Goal: Task Accomplishment & Management: Manage account settings

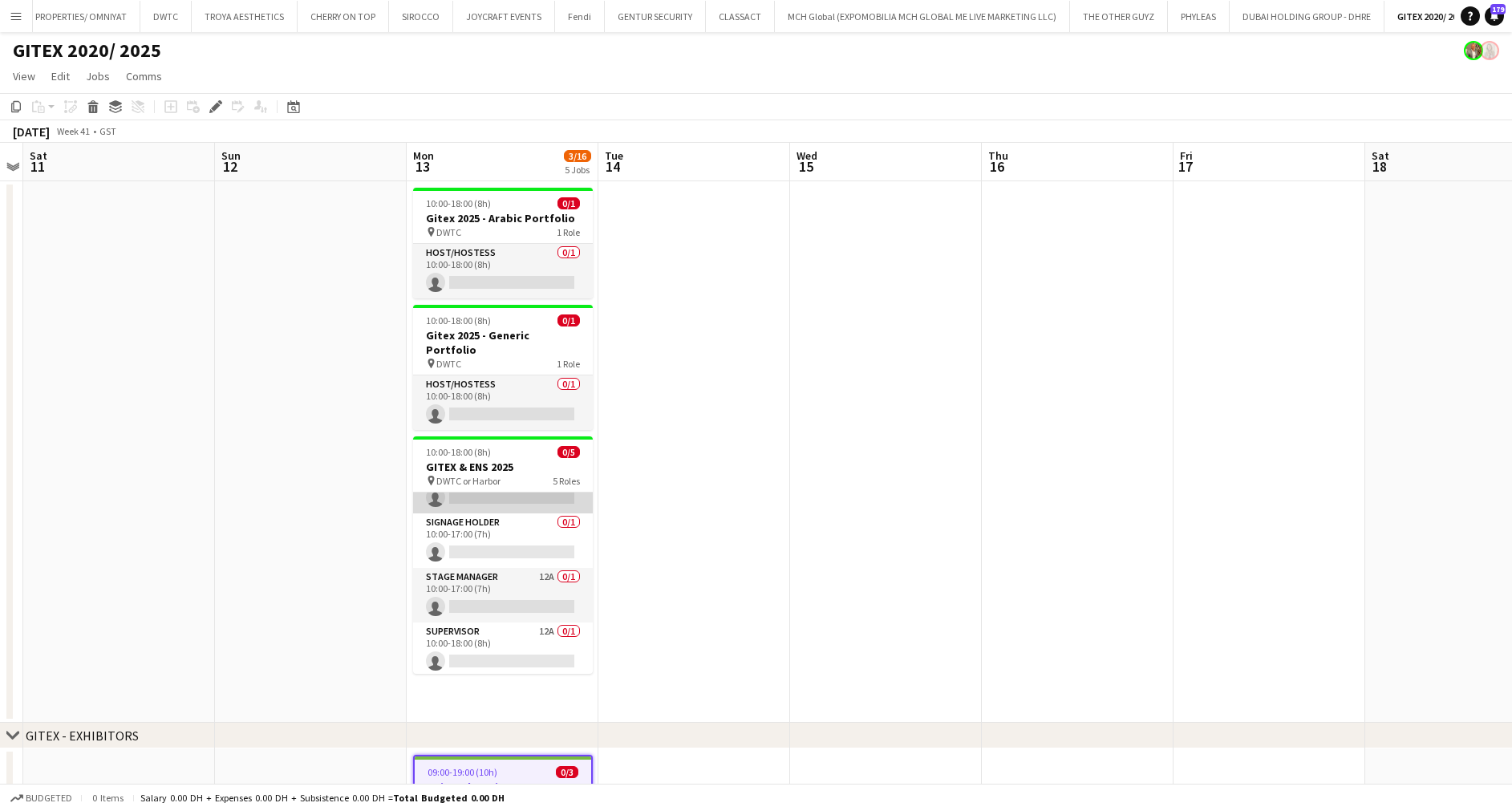
scroll to position [91, 0]
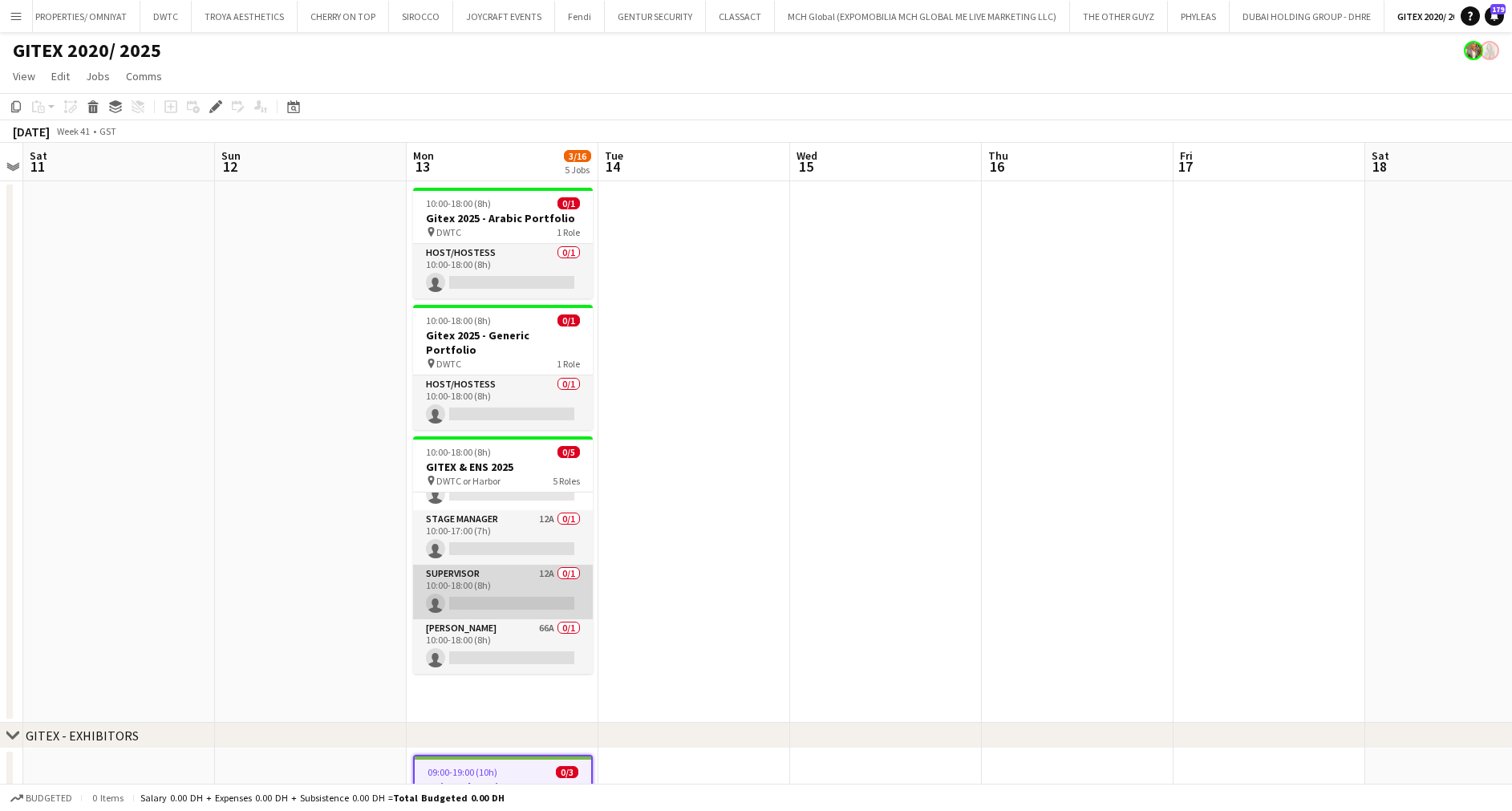
click at [504, 566] on app-card-role "Supervisor 12A 0/1 10:00-18:00 (8h) single-neutral-actions" at bounding box center [503, 592] width 180 height 54
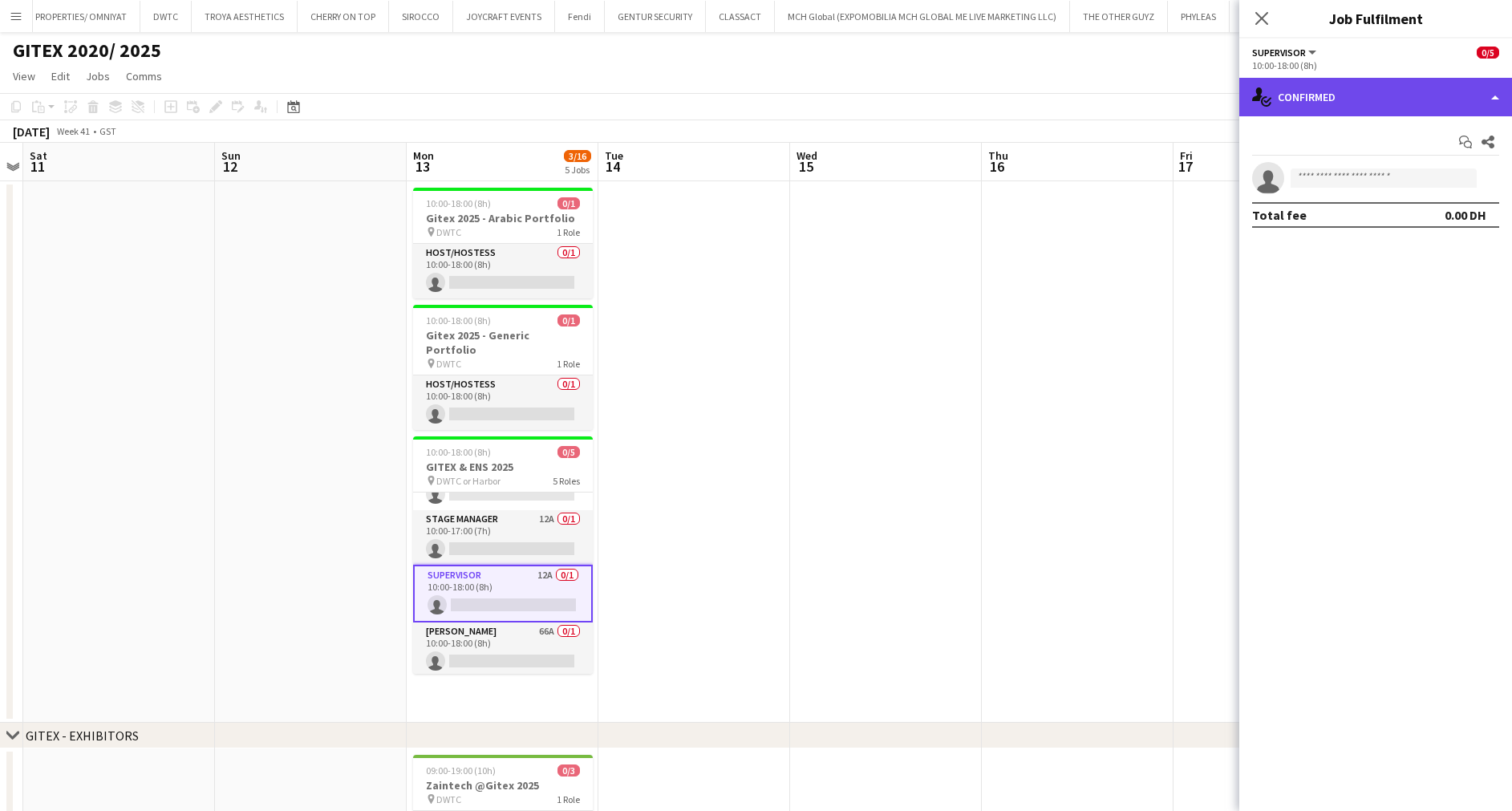
click at [1312, 89] on div "single-neutral-actions-check-2 Confirmed" at bounding box center [1376, 97] width 273 height 39
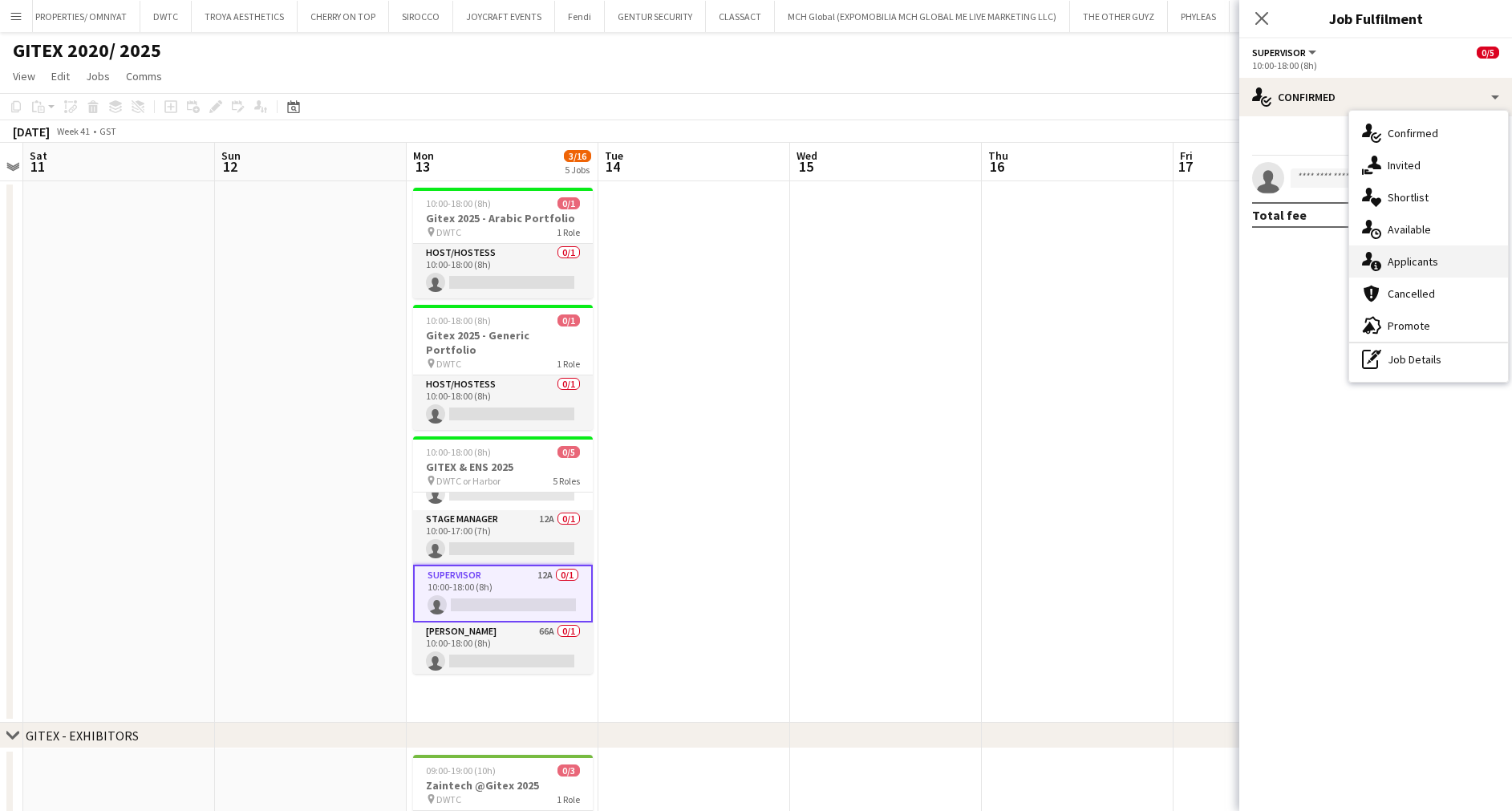
click at [1422, 251] on div "single-neutral-actions-information Applicants" at bounding box center [1429, 262] width 159 height 32
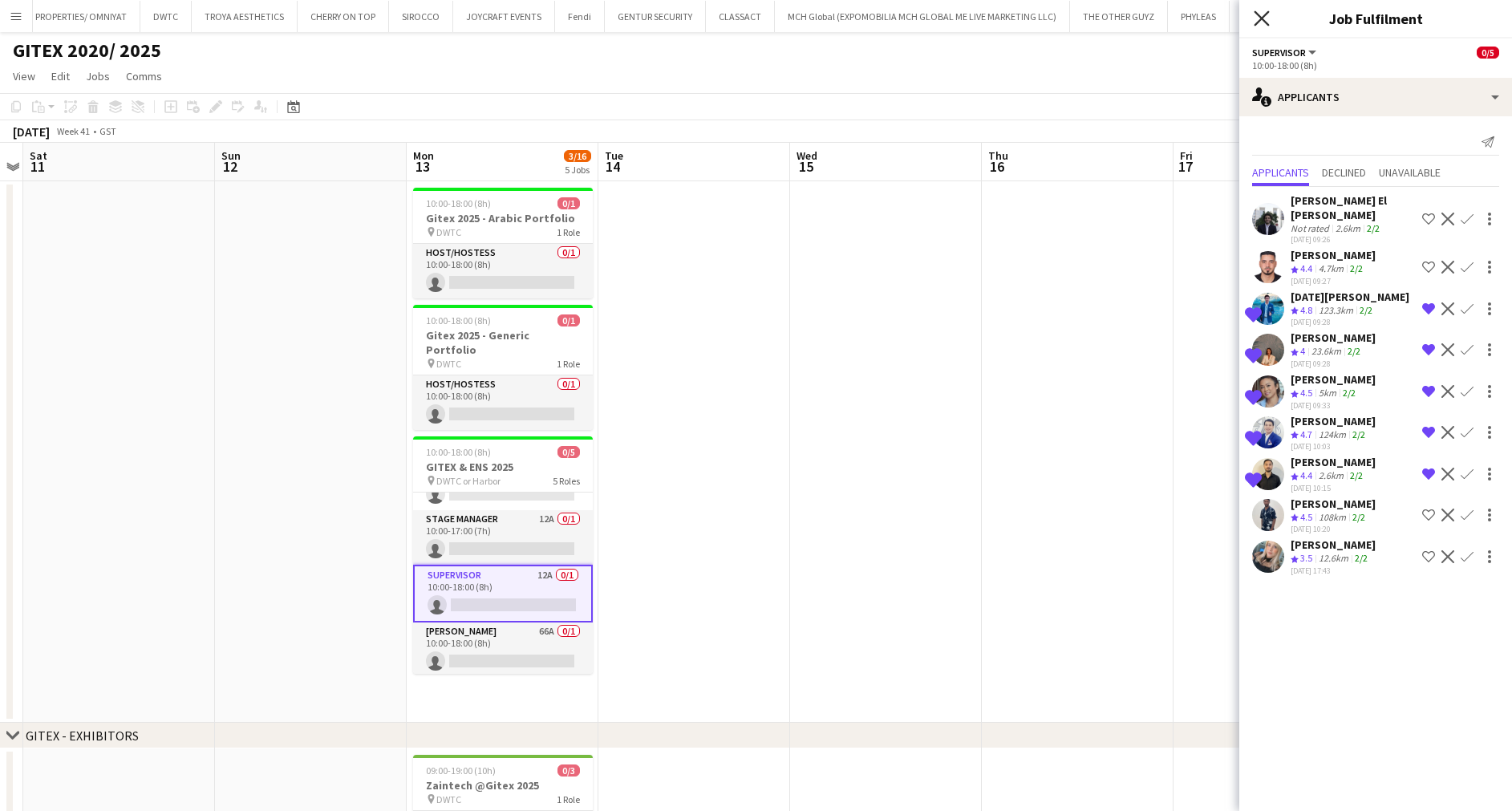
click at [1259, 23] on icon at bounding box center [1261, 18] width 15 height 15
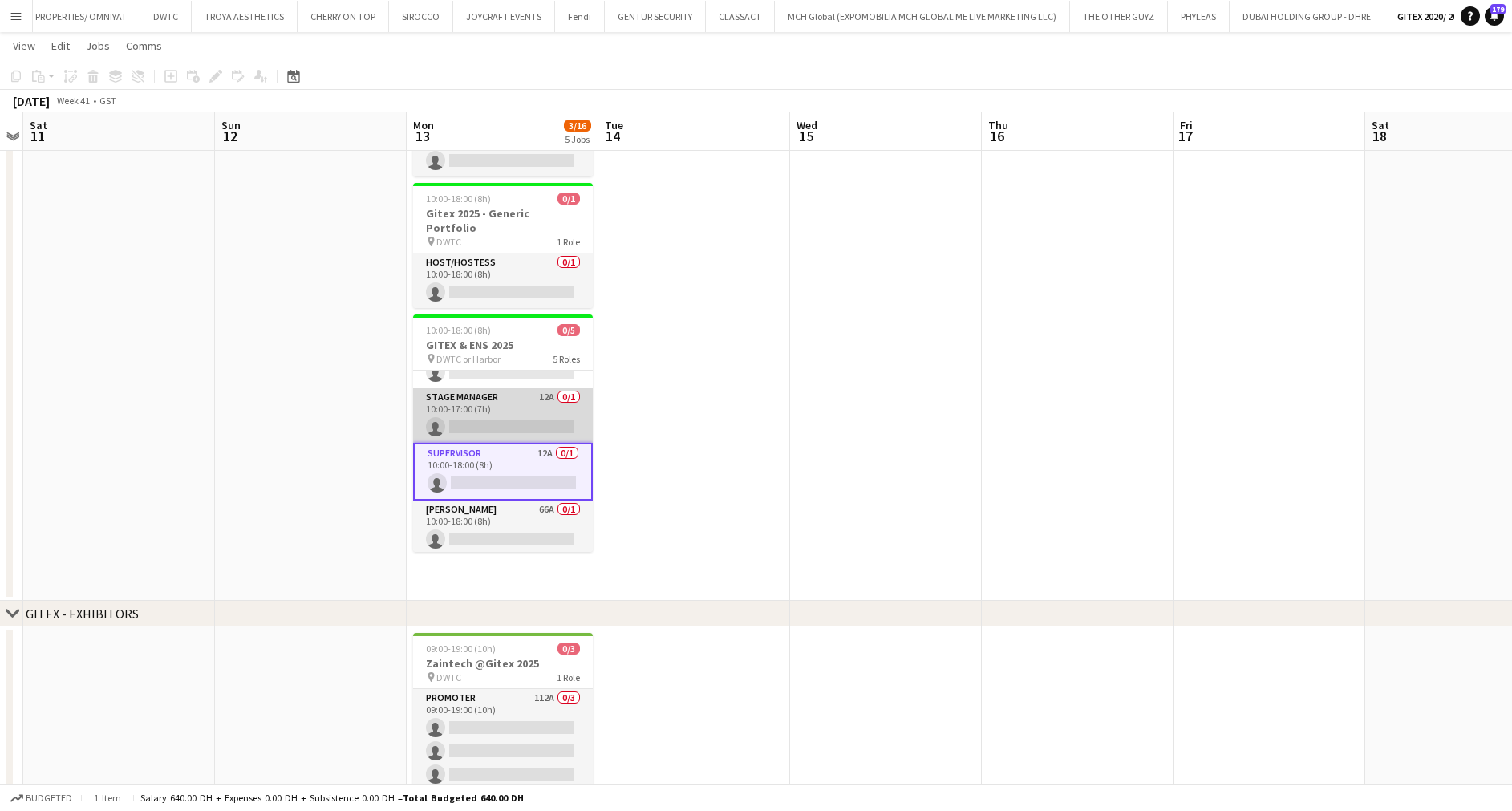
scroll to position [95, 0]
click at [509, 391] on app-card-role "Stage Manager 12A 0/1 10:00-17:00 (7h) single-neutral-actions" at bounding box center [503, 413] width 180 height 54
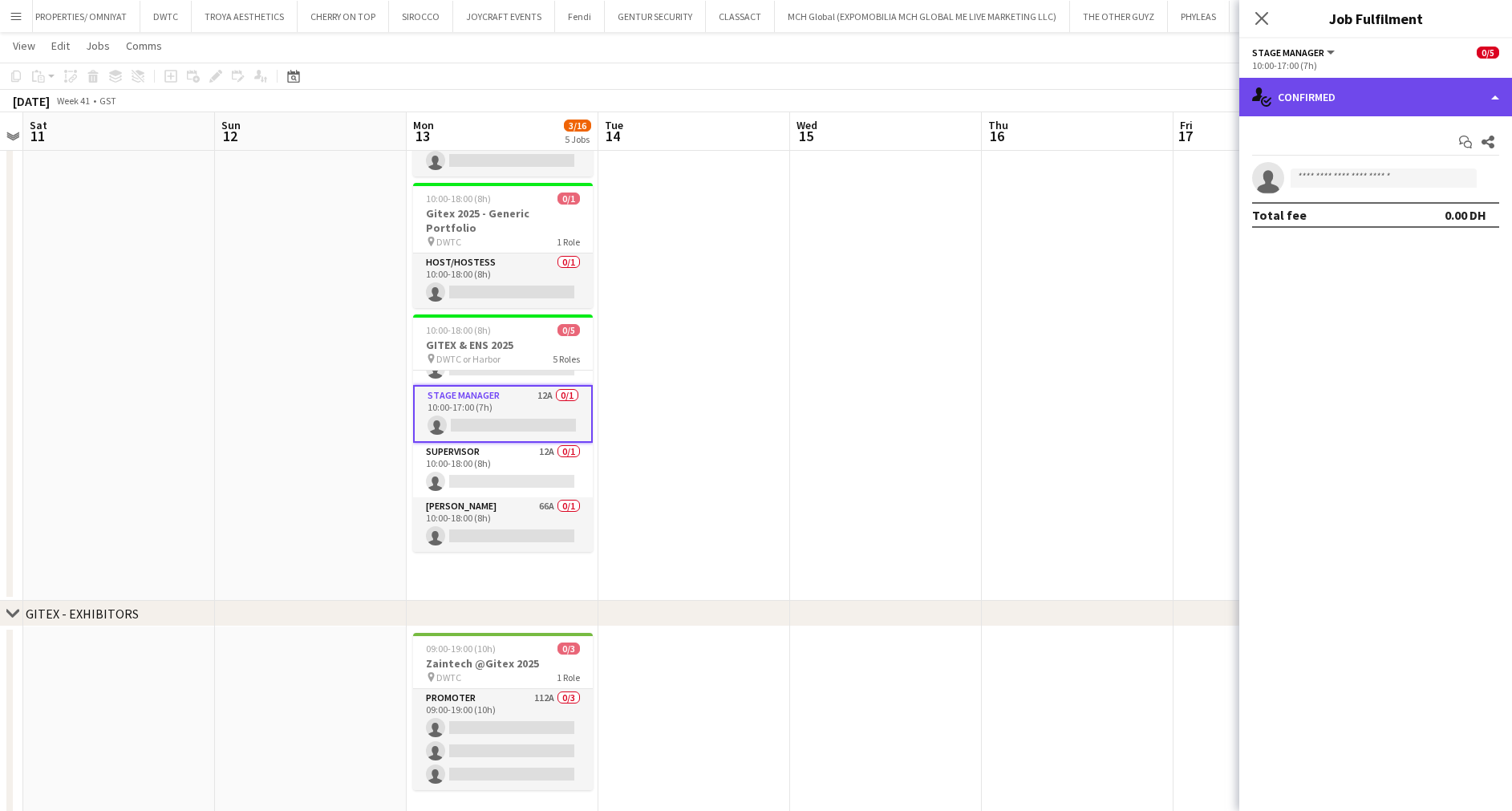
click at [1308, 97] on div "single-neutral-actions-check-2 Confirmed" at bounding box center [1376, 97] width 273 height 39
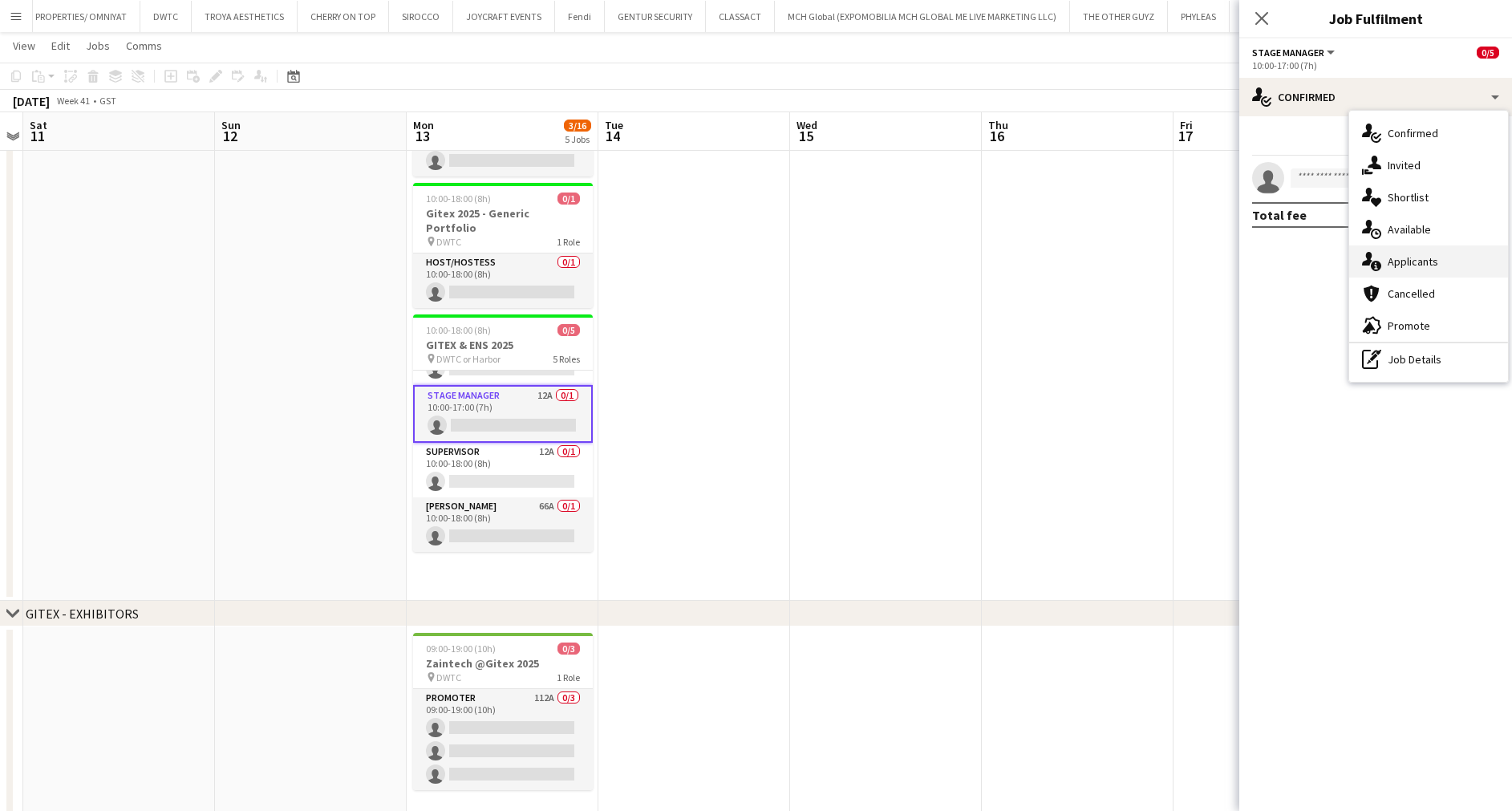
click at [1403, 258] on span "Applicants" at bounding box center [1414, 262] width 51 height 14
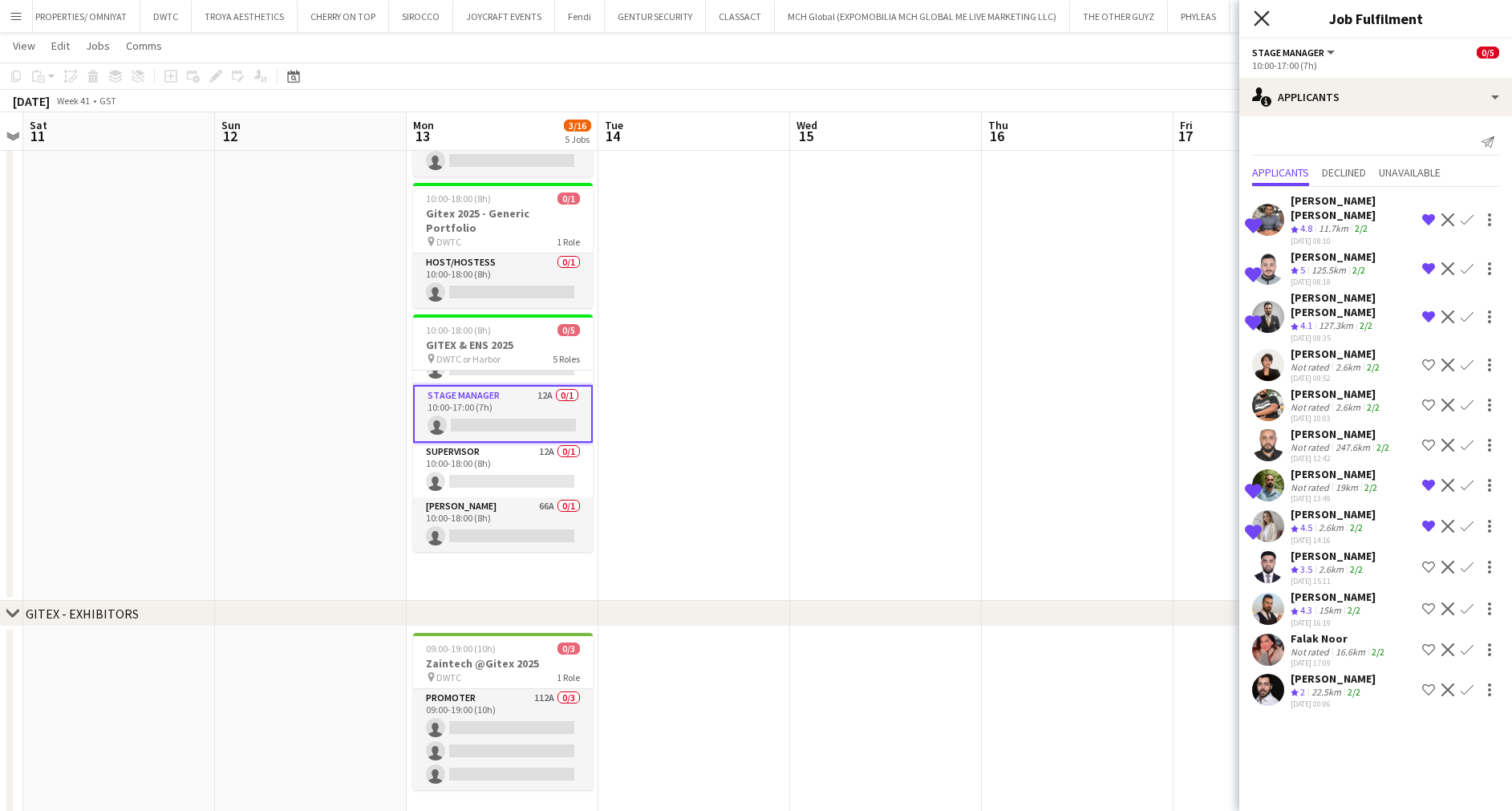
click at [1262, 20] on icon "Close pop-in" at bounding box center [1261, 18] width 15 height 15
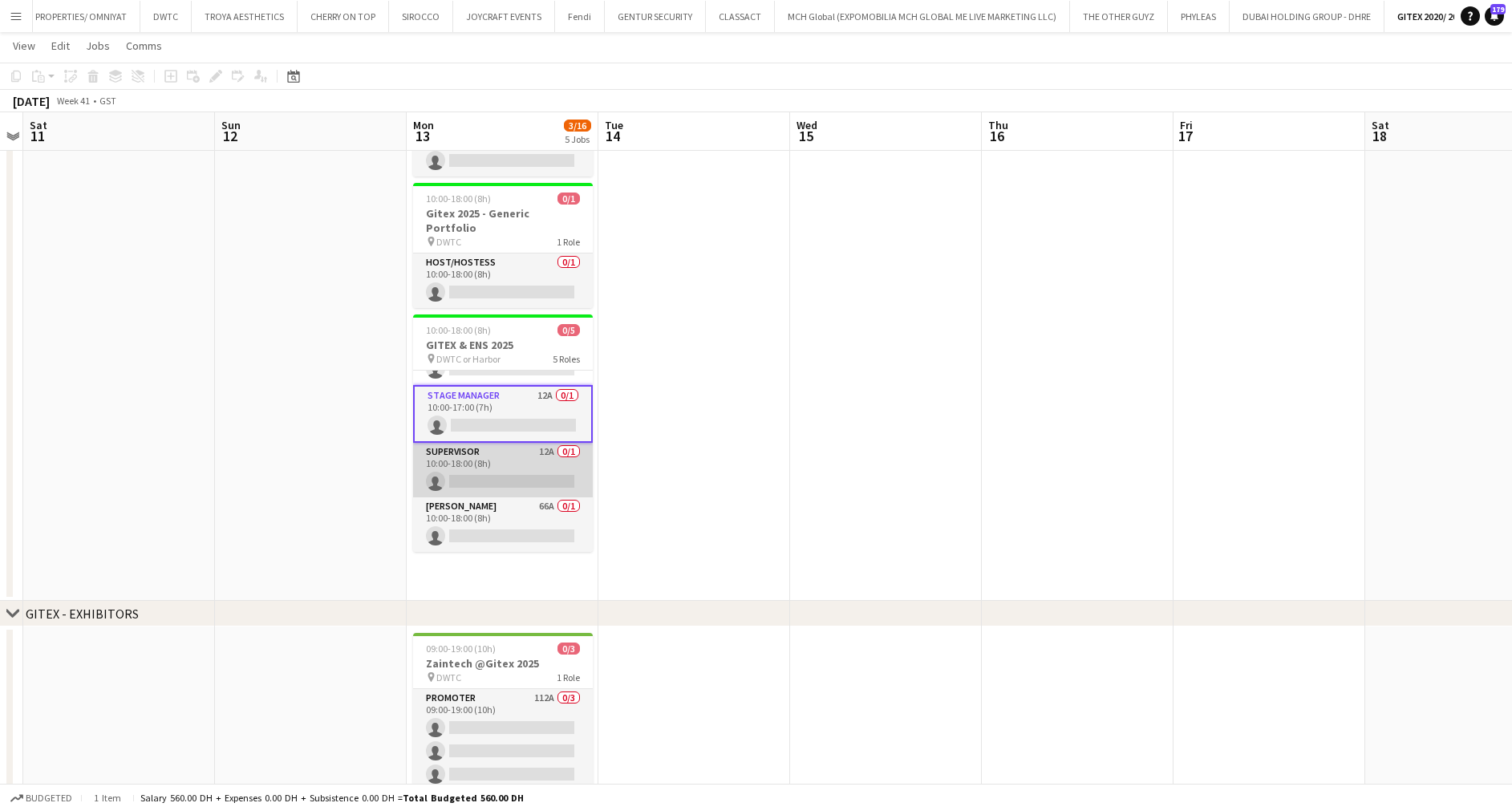
click at [516, 442] on app-card-role "Supervisor 12A 0/1 10:00-18:00 (8h) single-neutral-actions" at bounding box center [503, 470] width 180 height 54
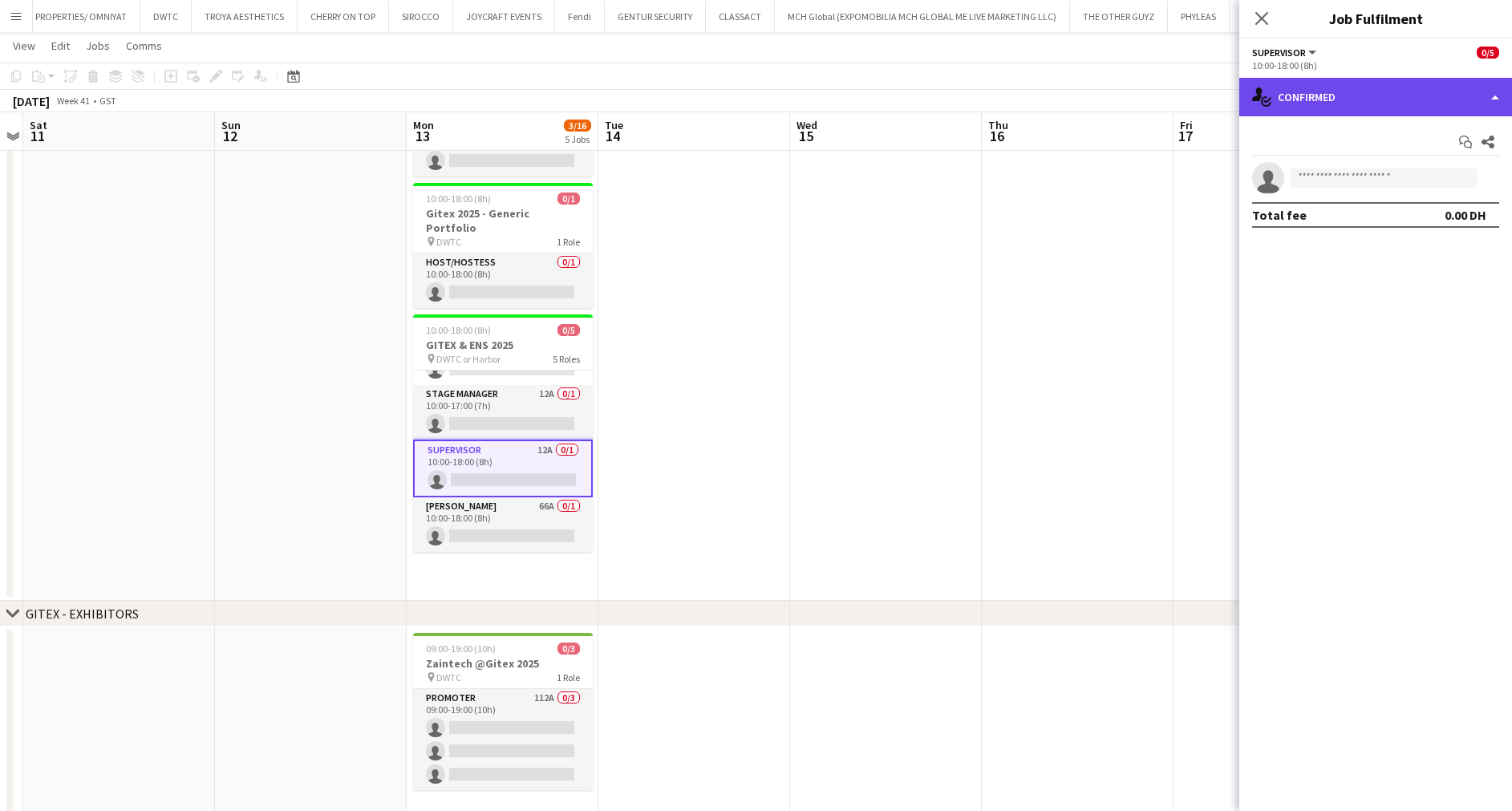
click at [1360, 91] on div "single-neutral-actions-check-2 Confirmed" at bounding box center [1376, 97] width 273 height 39
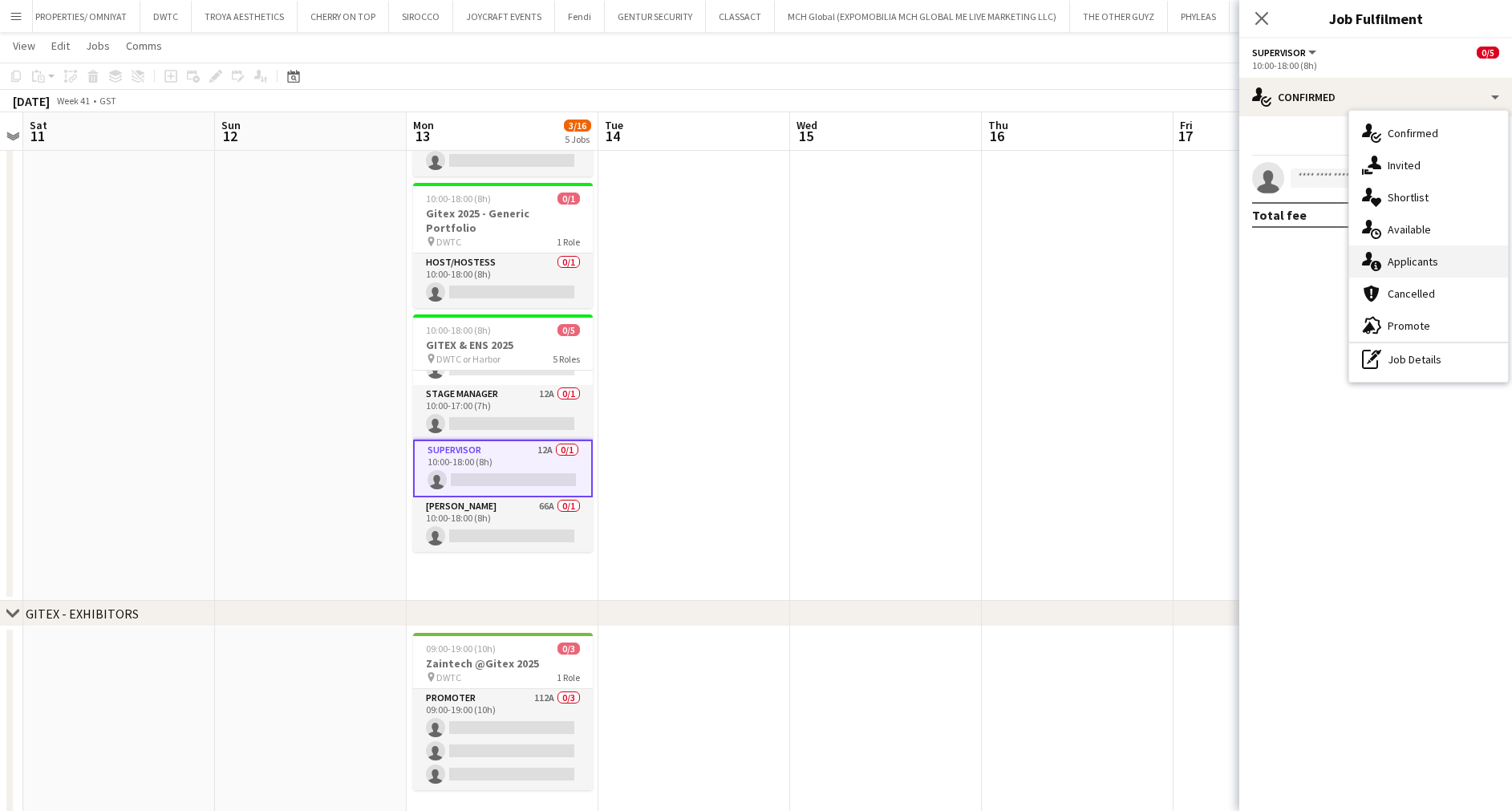
click at [1400, 261] on span "Applicants" at bounding box center [1414, 262] width 51 height 14
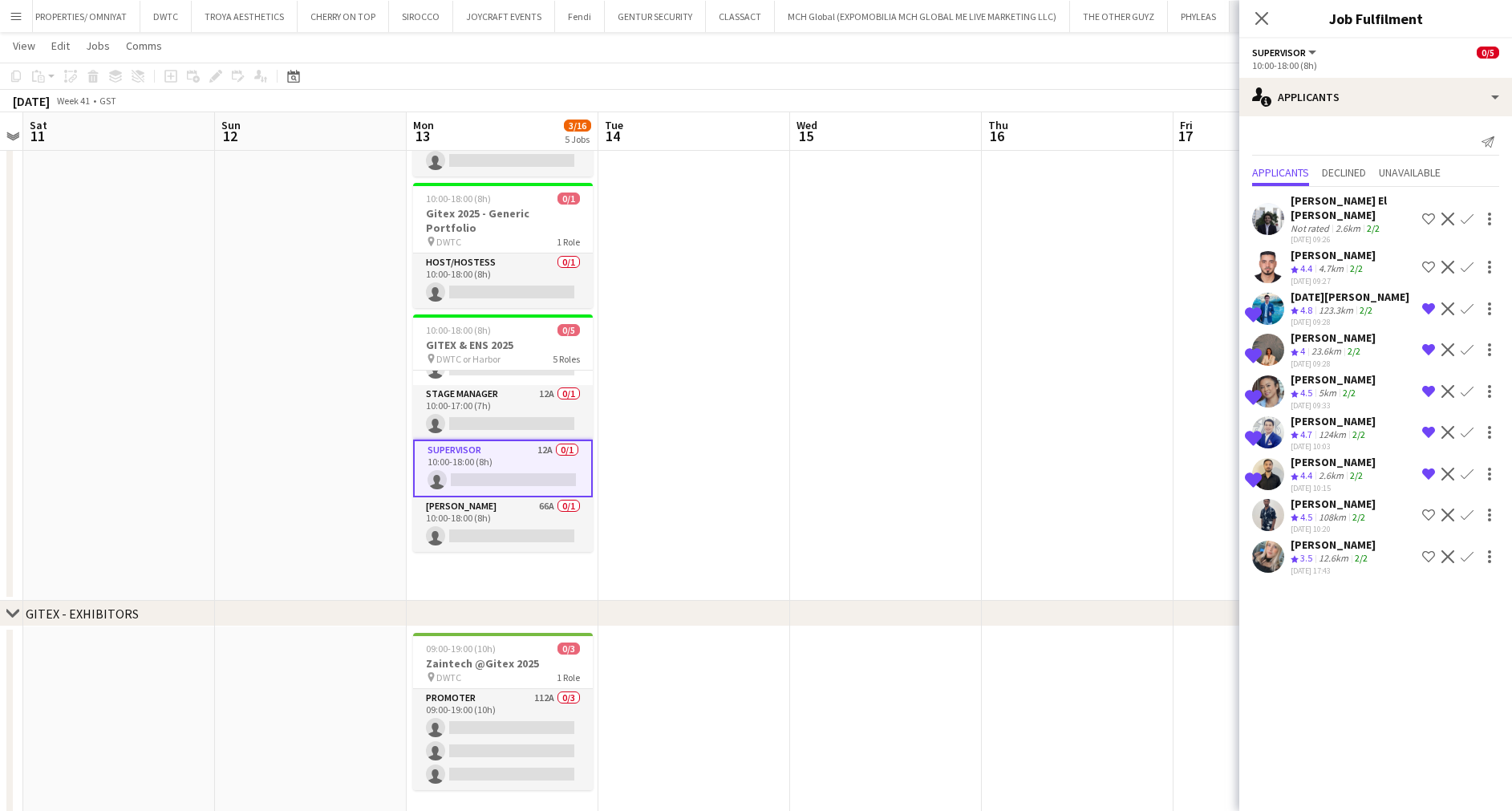
click at [1259, 9] on app-icon "Close pop-in" at bounding box center [1262, 18] width 19 height 19
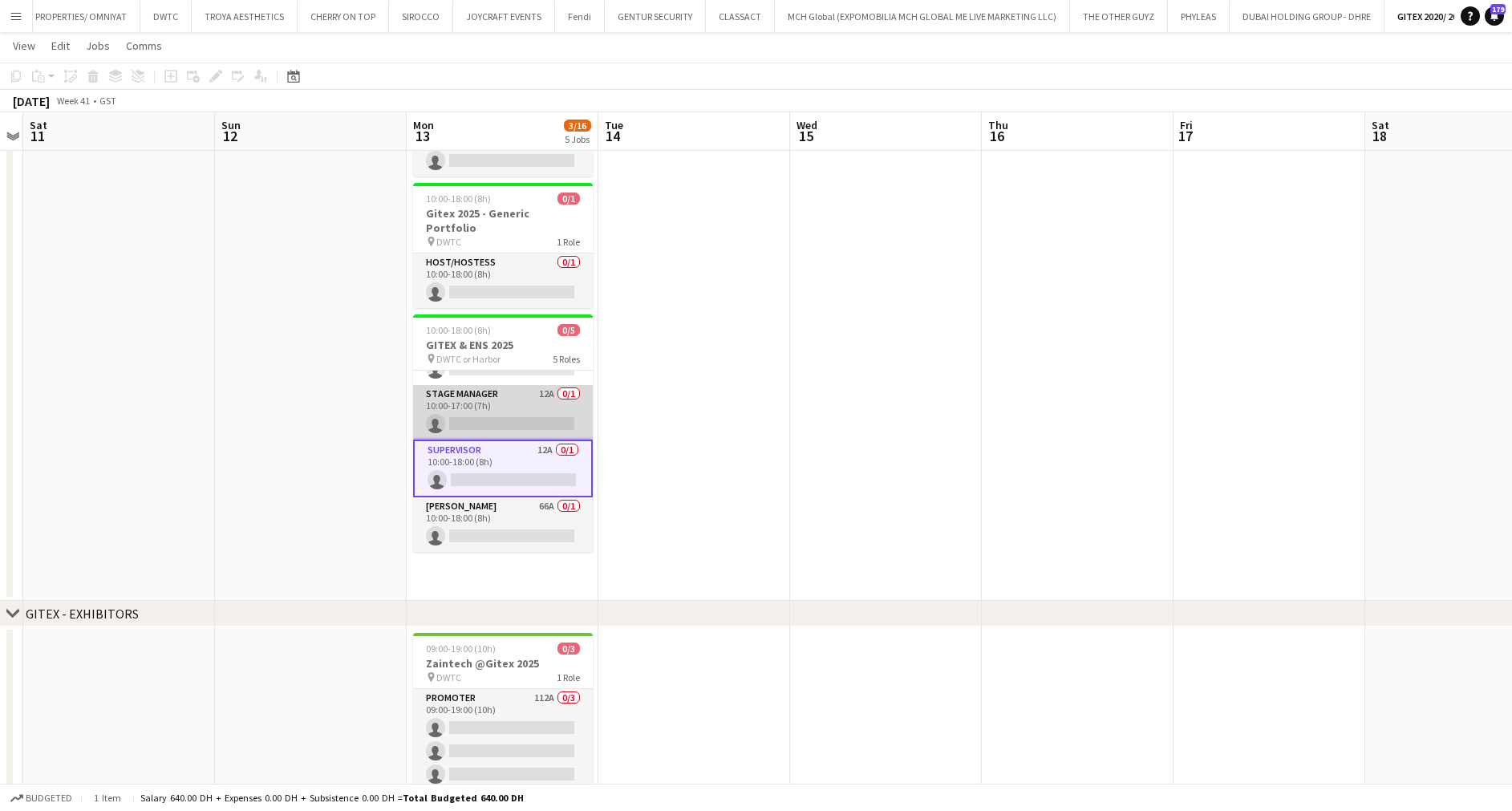
scroll to position [0, 0]
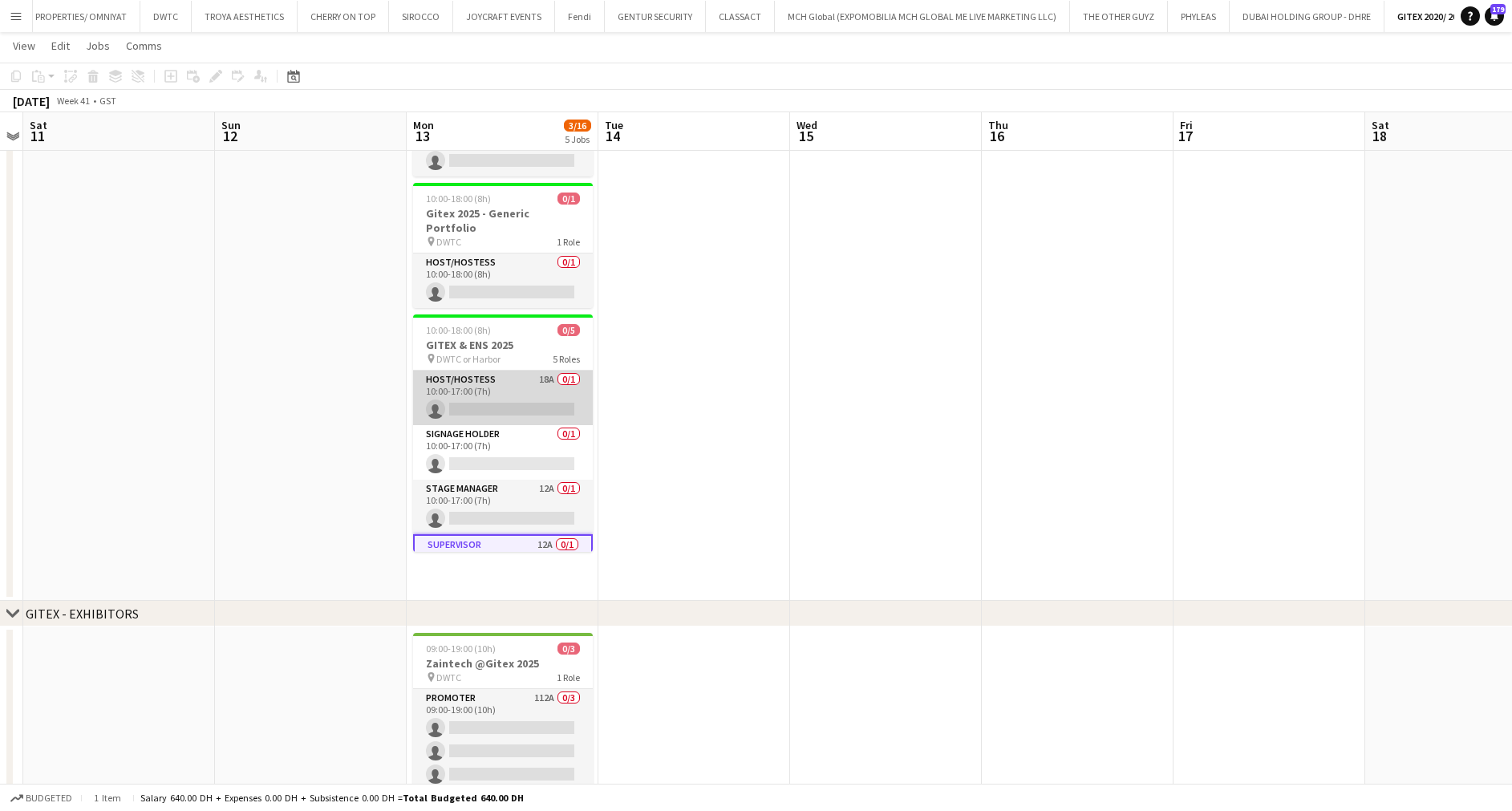
click at [501, 374] on app-card-role "Host/Hostess 18A 0/1 10:00-17:00 (7h) single-neutral-actions" at bounding box center [503, 398] width 180 height 54
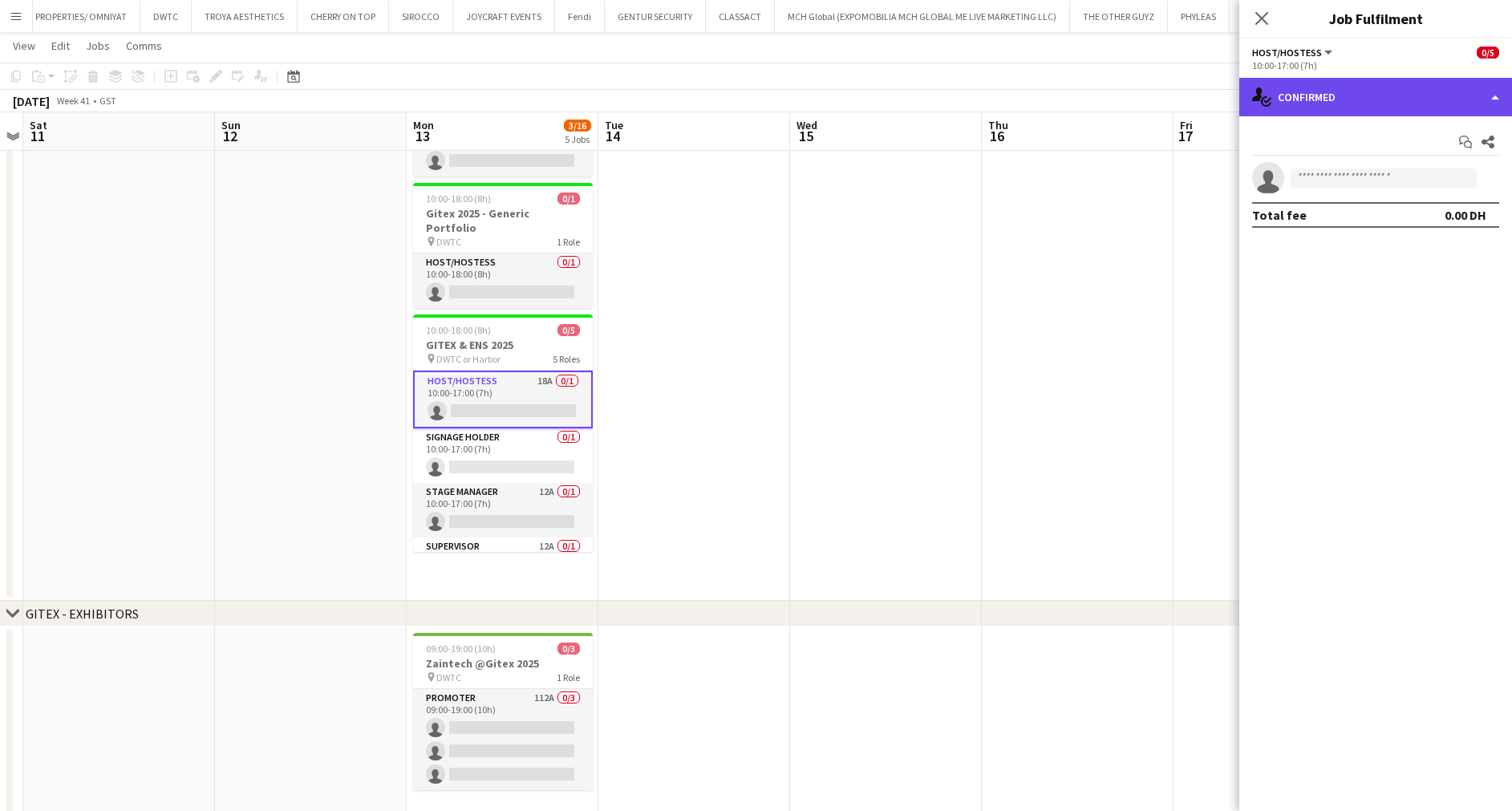
click at [1383, 90] on div "single-neutral-actions-check-2 Confirmed" at bounding box center [1376, 97] width 273 height 39
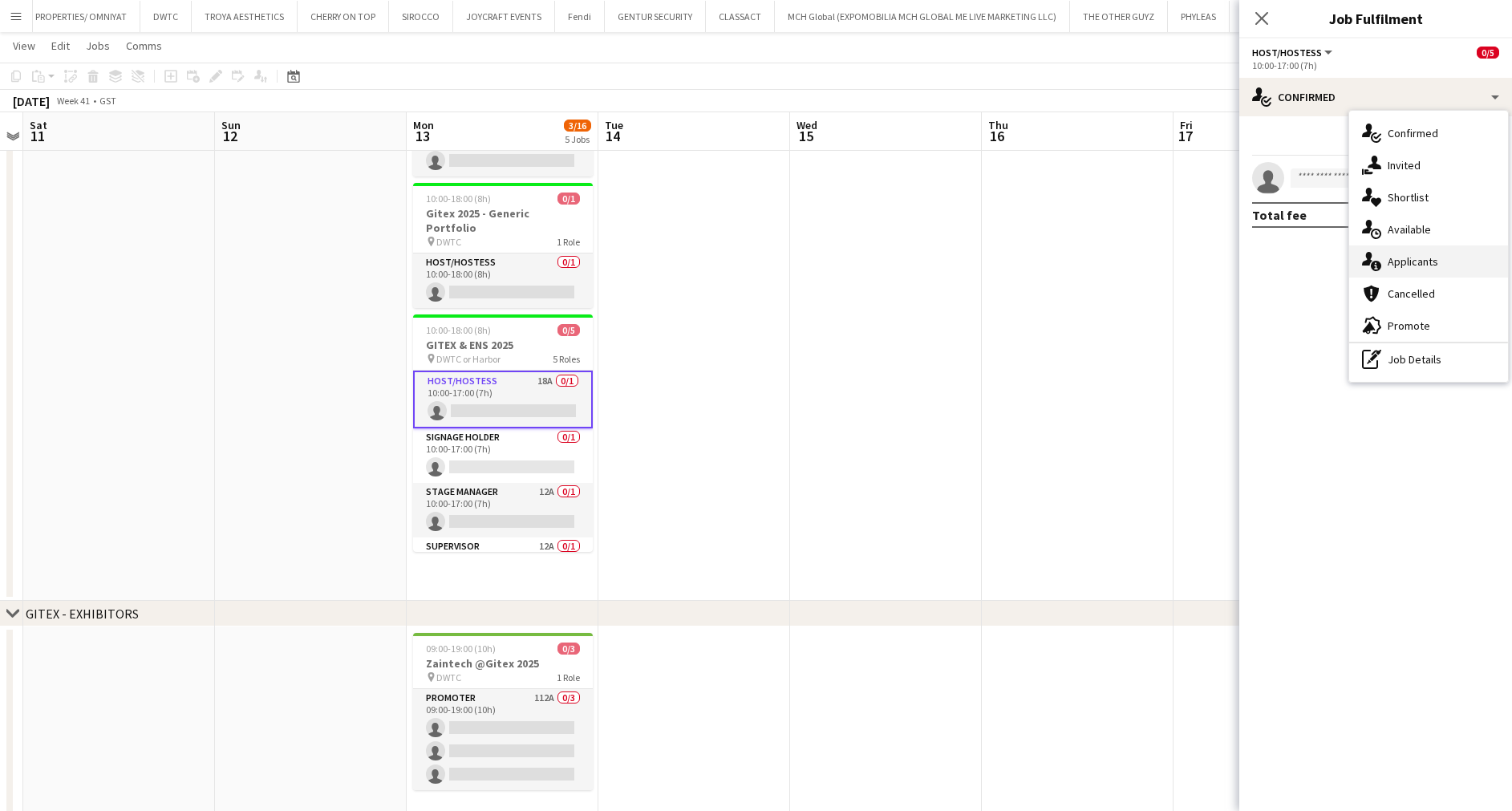
click at [1412, 258] on span "Applicants" at bounding box center [1414, 262] width 51 height 14
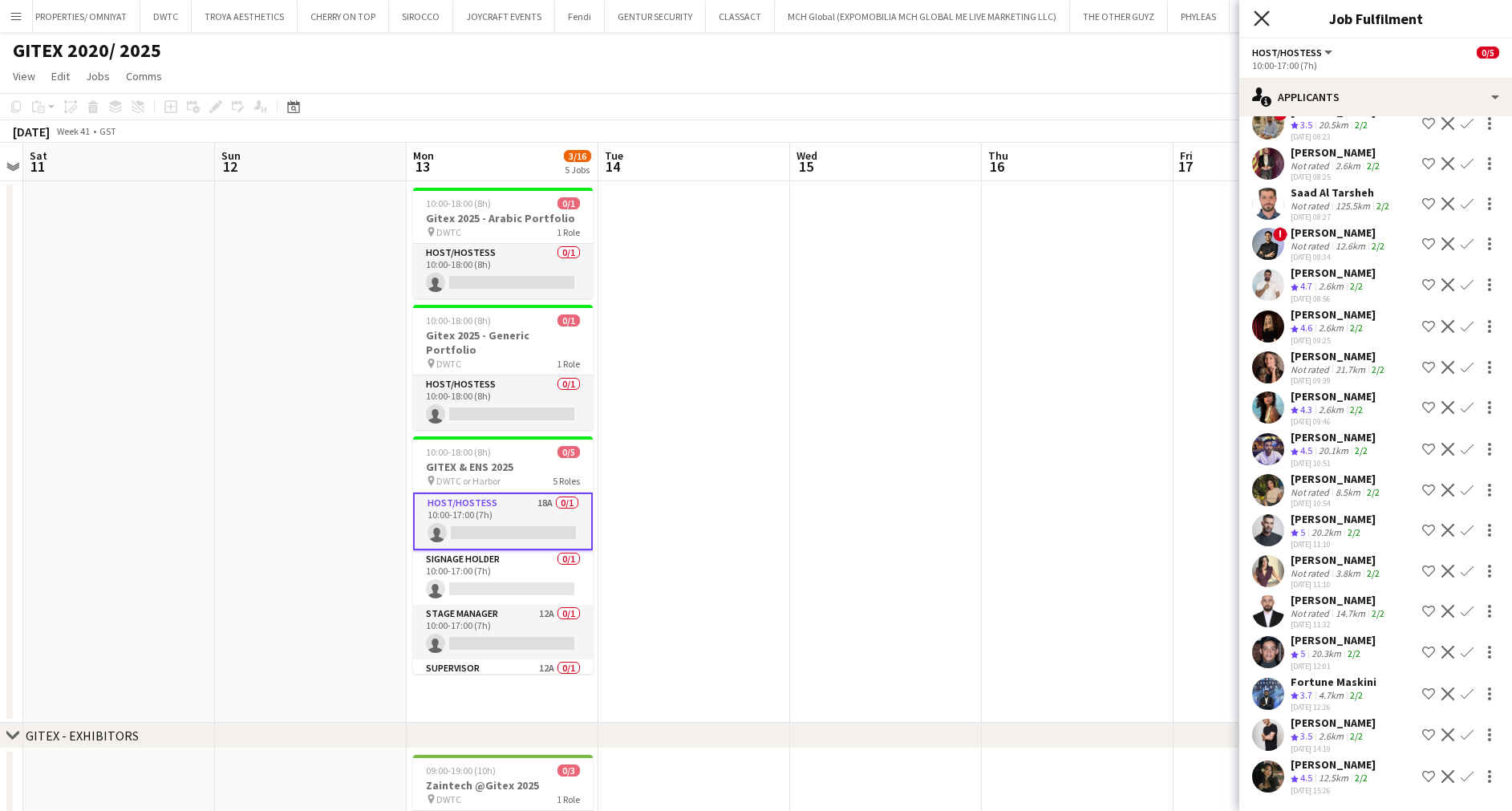
click at [1264, 16] on icon at bounding box center [1261, 18] width 15 height 15
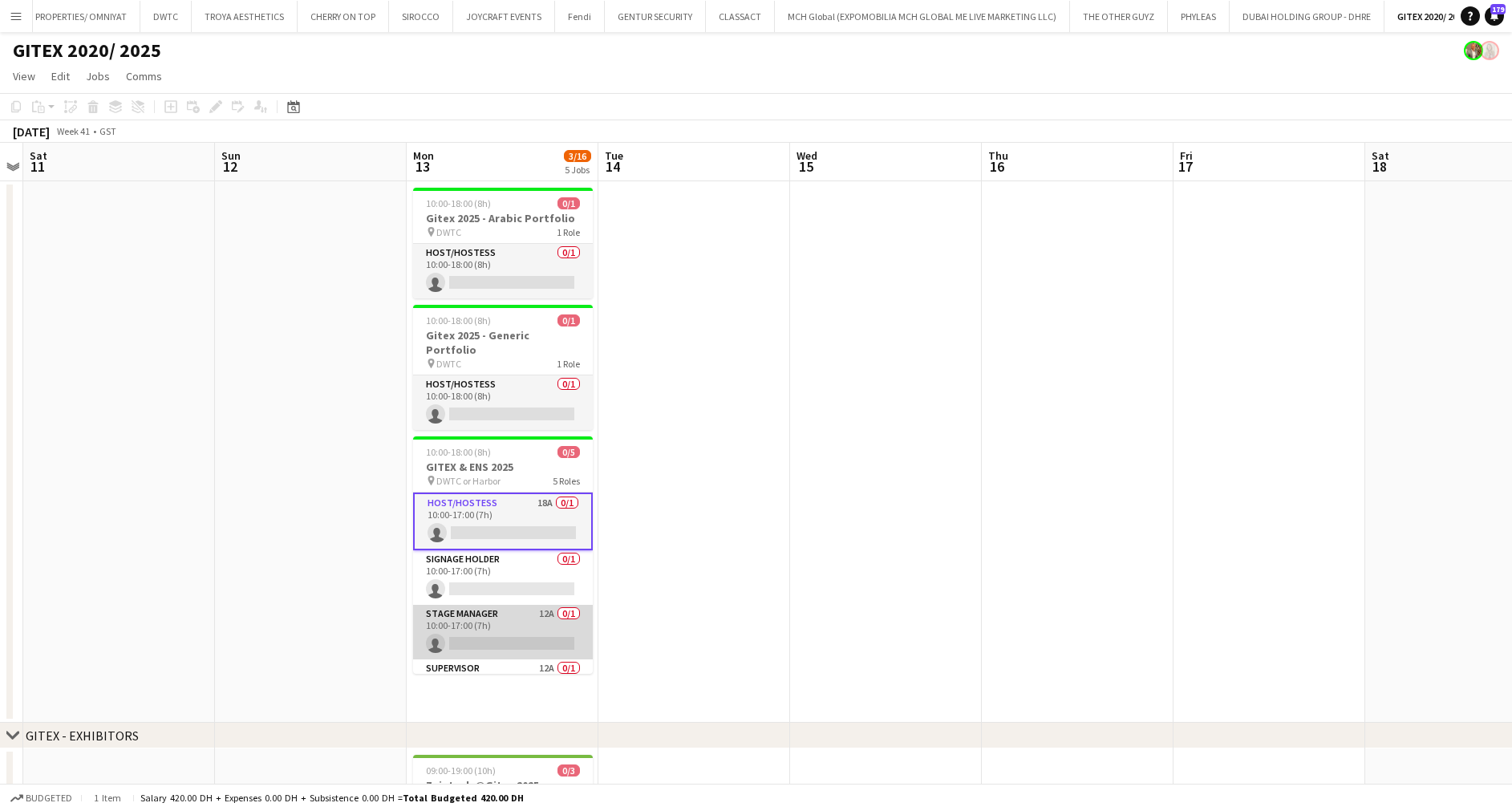
click at [507, 615] on app-card-role "Stage Manager 12A 0/1 10:00-17:00 (7h) single-neutral-actions" at bounding box center [503, 632] width 180 height 54
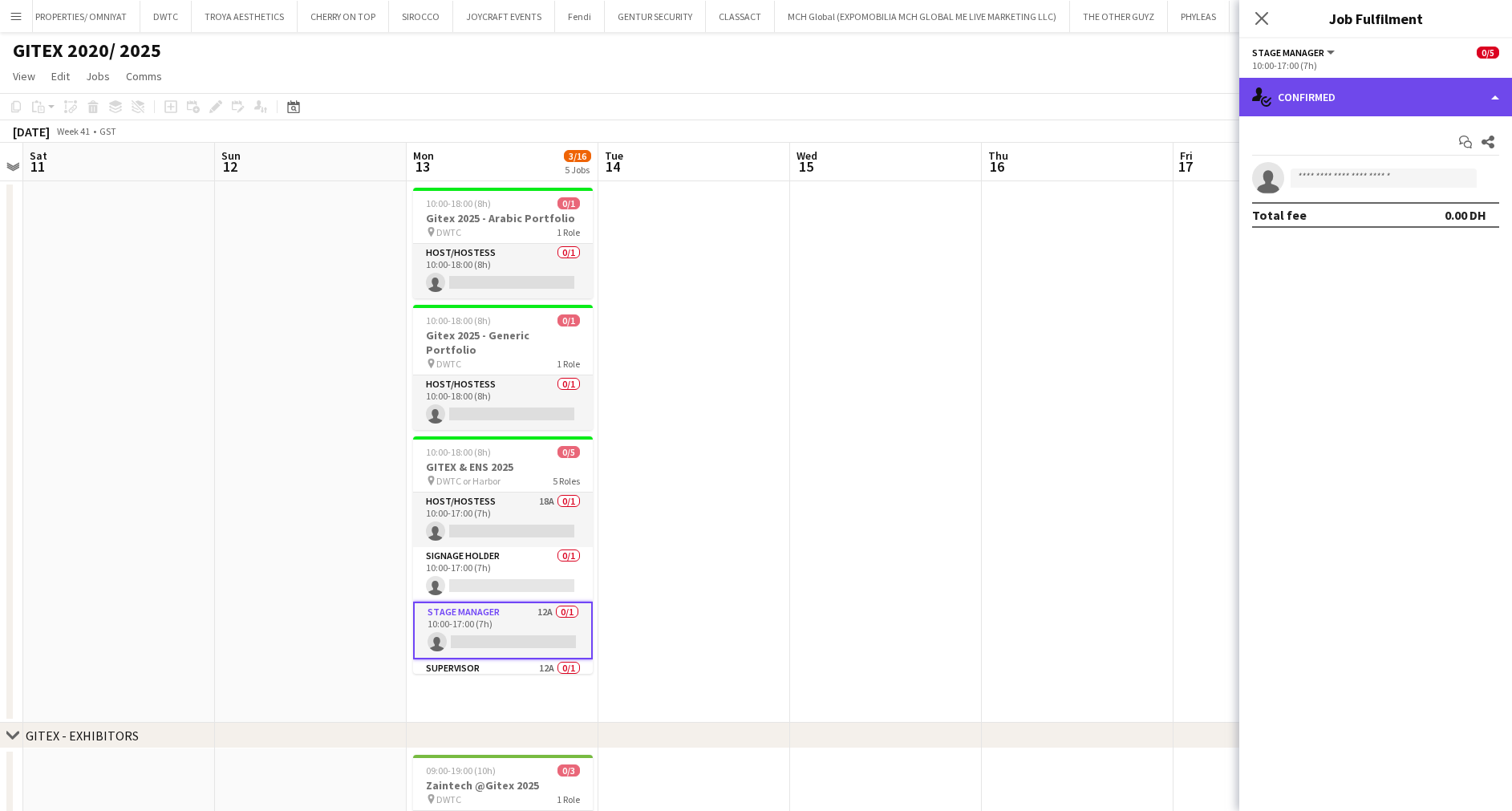
click at [1387, 84] on div "single-neutral-actions-check-2 Confirmed" at bounding box center [1376, 97] width 273 height 39
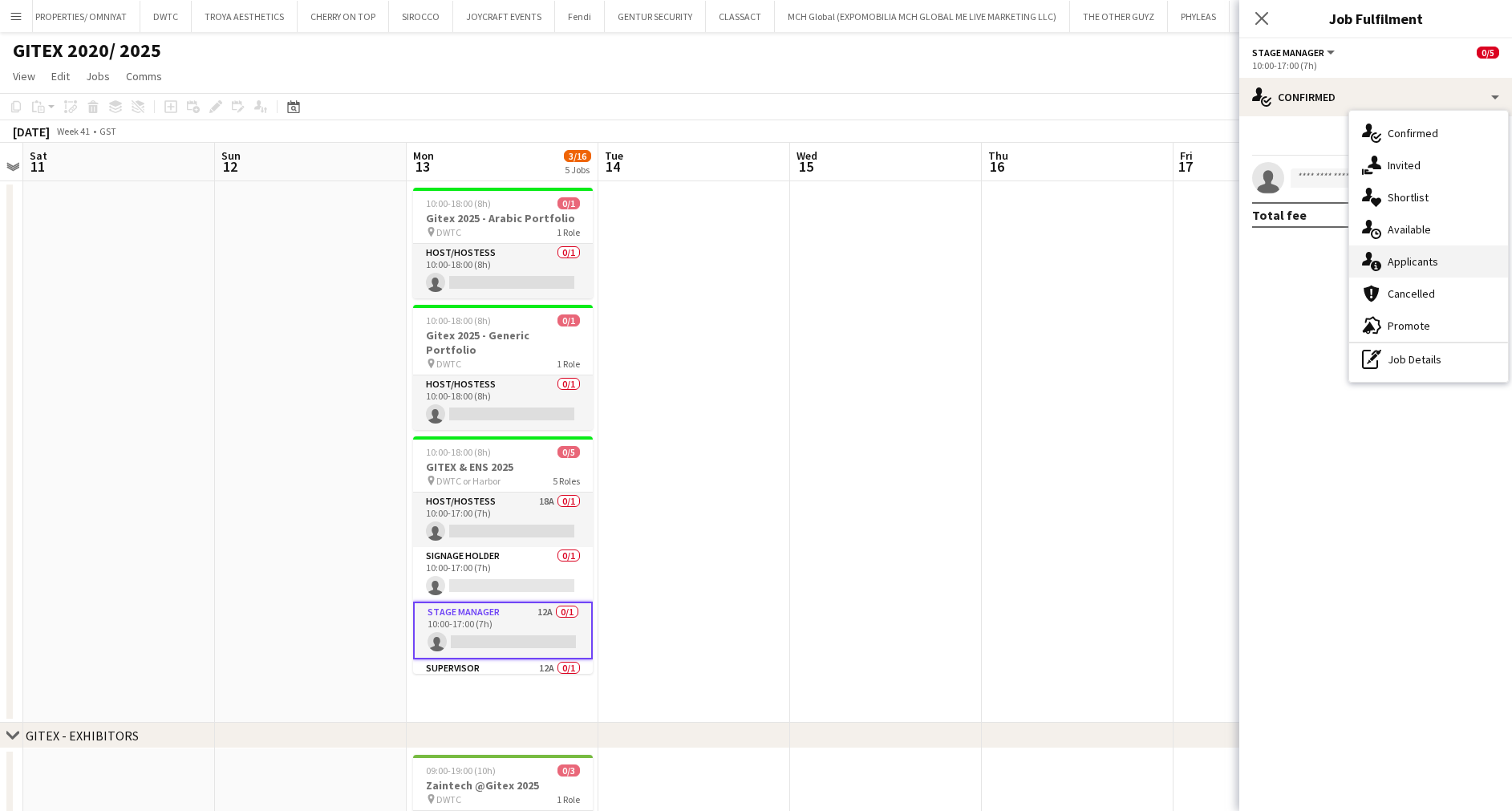
click at [1438, 262] on div "single-neutral-actions-information Applicants" at bounding box center [1429, 262] width 159 height 32
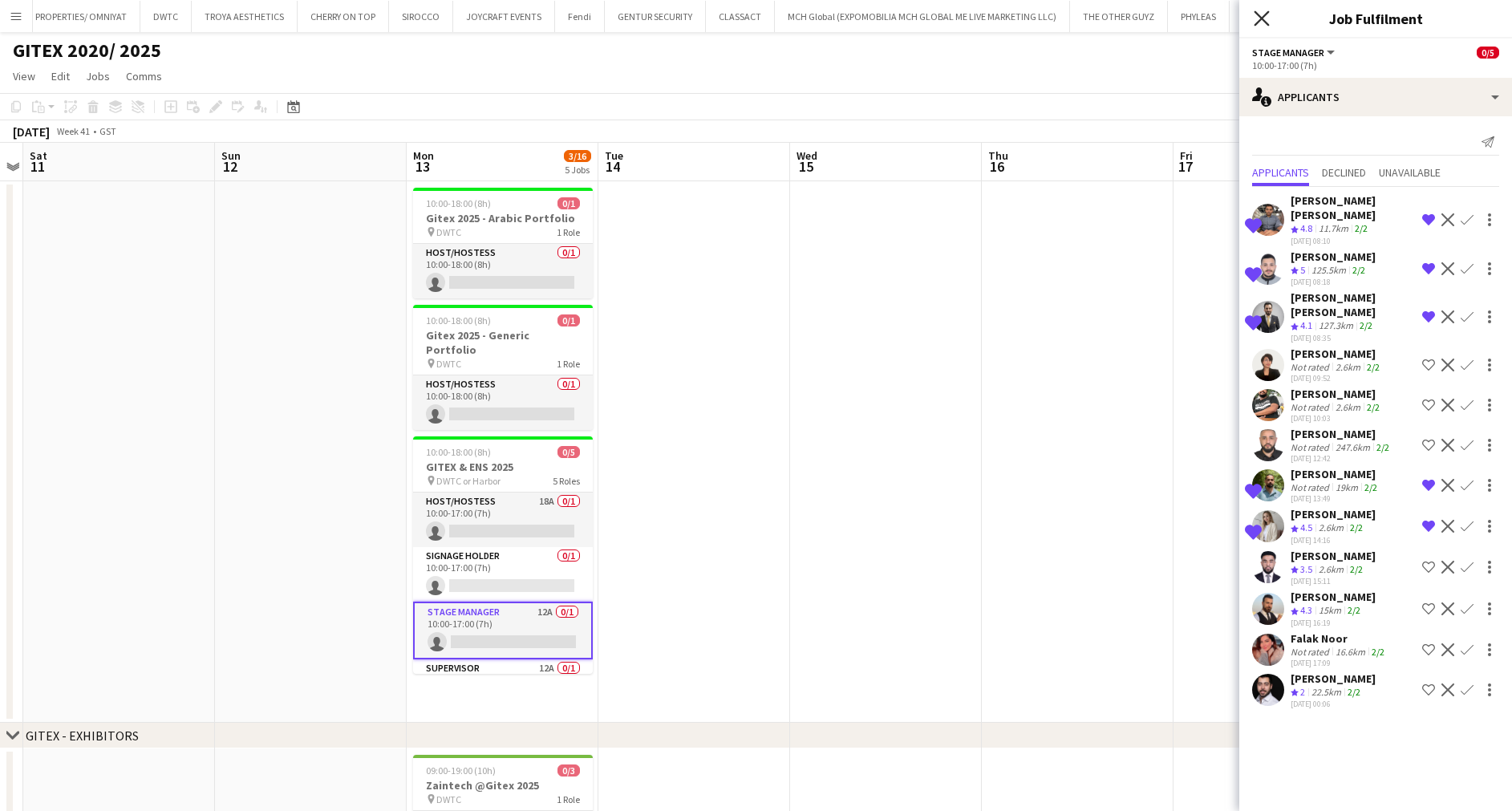
click at [1259, 13] on icon "Close pop-in" at bounding box center [1261, 18] width 15 height 15
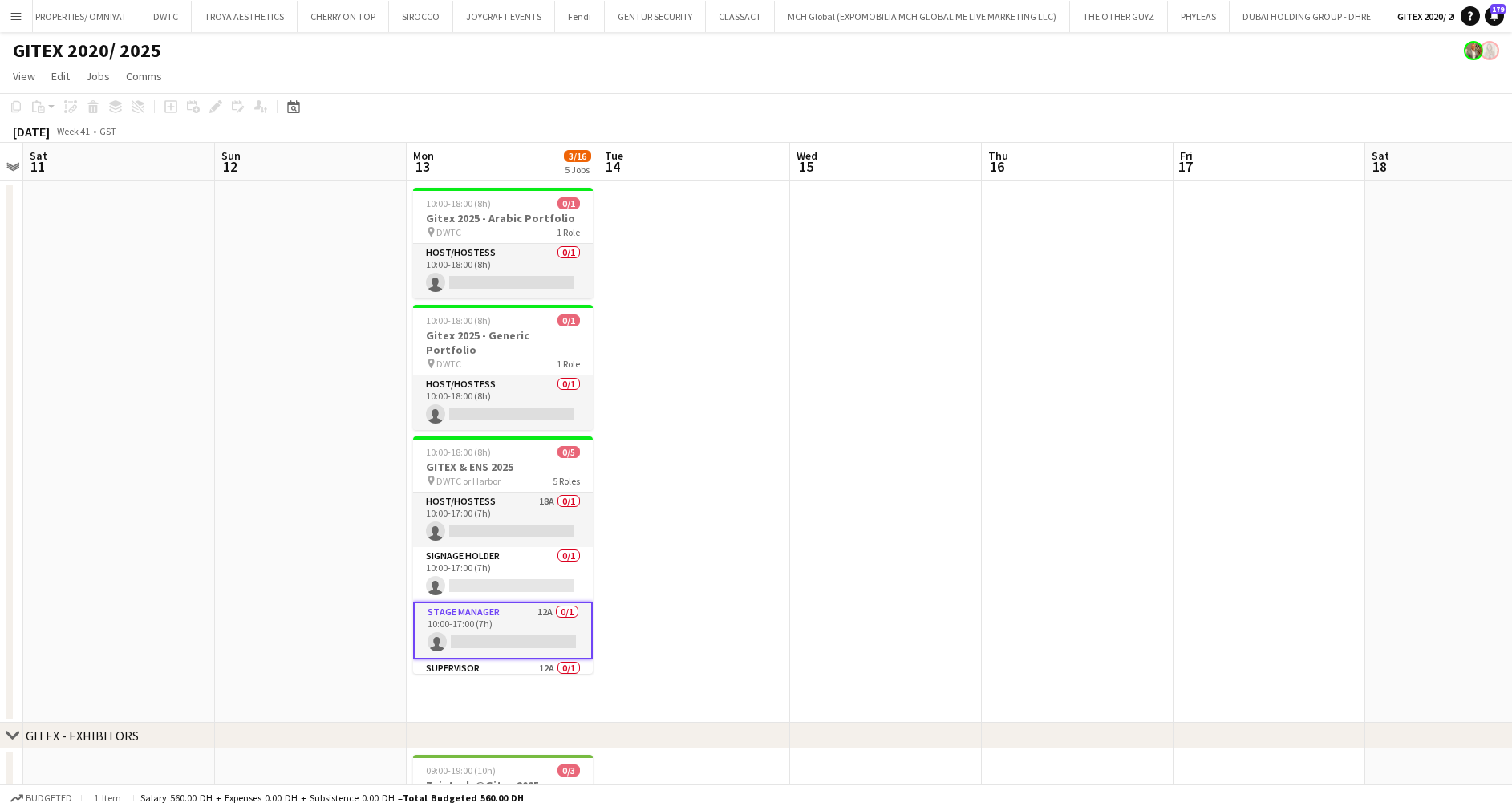
click at [509, 514] on app-card-role "Host/Hostess 18A 0/1 10:00-17:00 (7h) single-neutral-actions" at bounding box center [503, 520] width 180 height 54
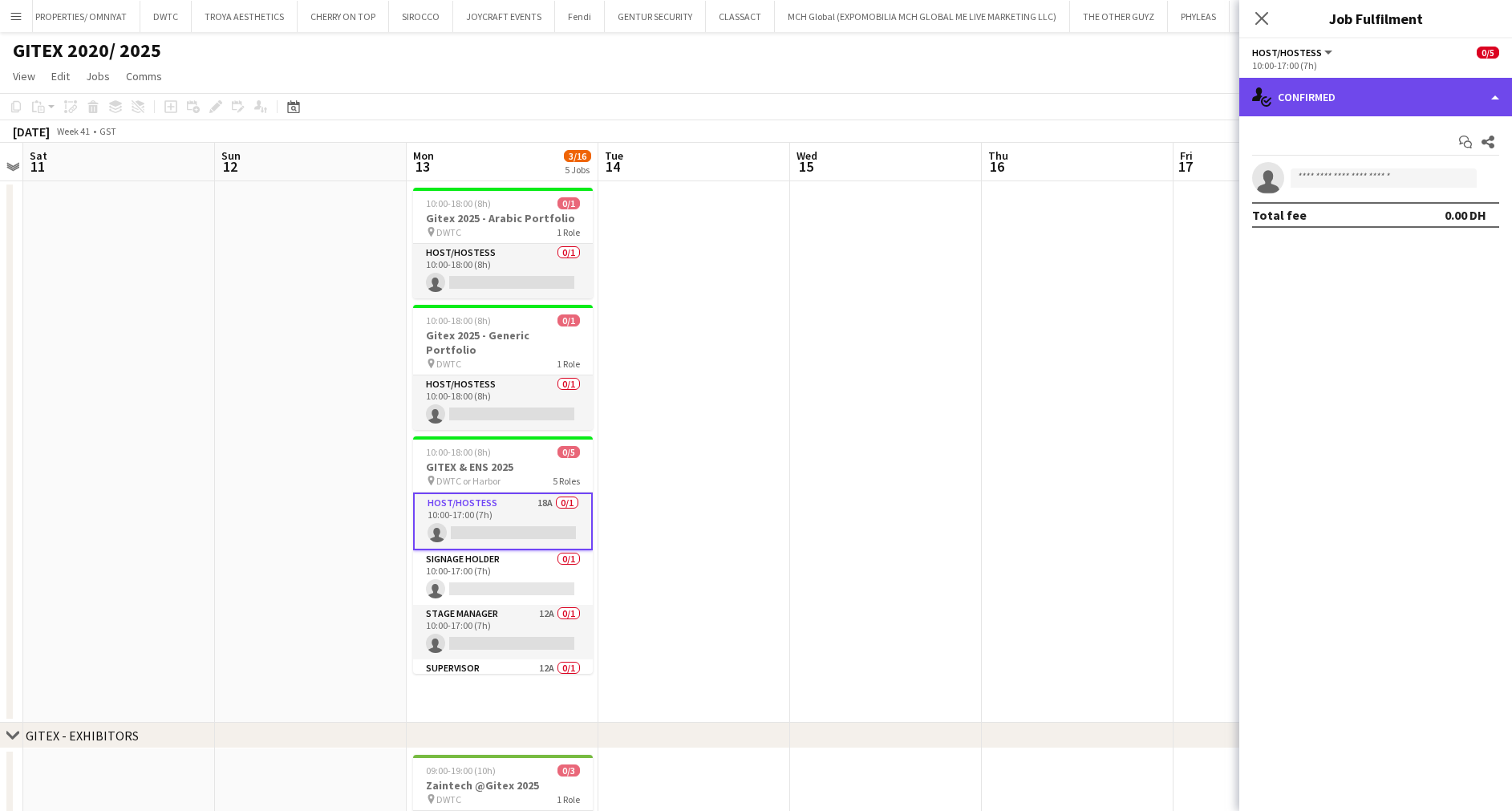
click at [1425, 81] on div "single-neutral-actions-check-2 Confirmed" at bounding box center [1376, 97] width 273 height 39
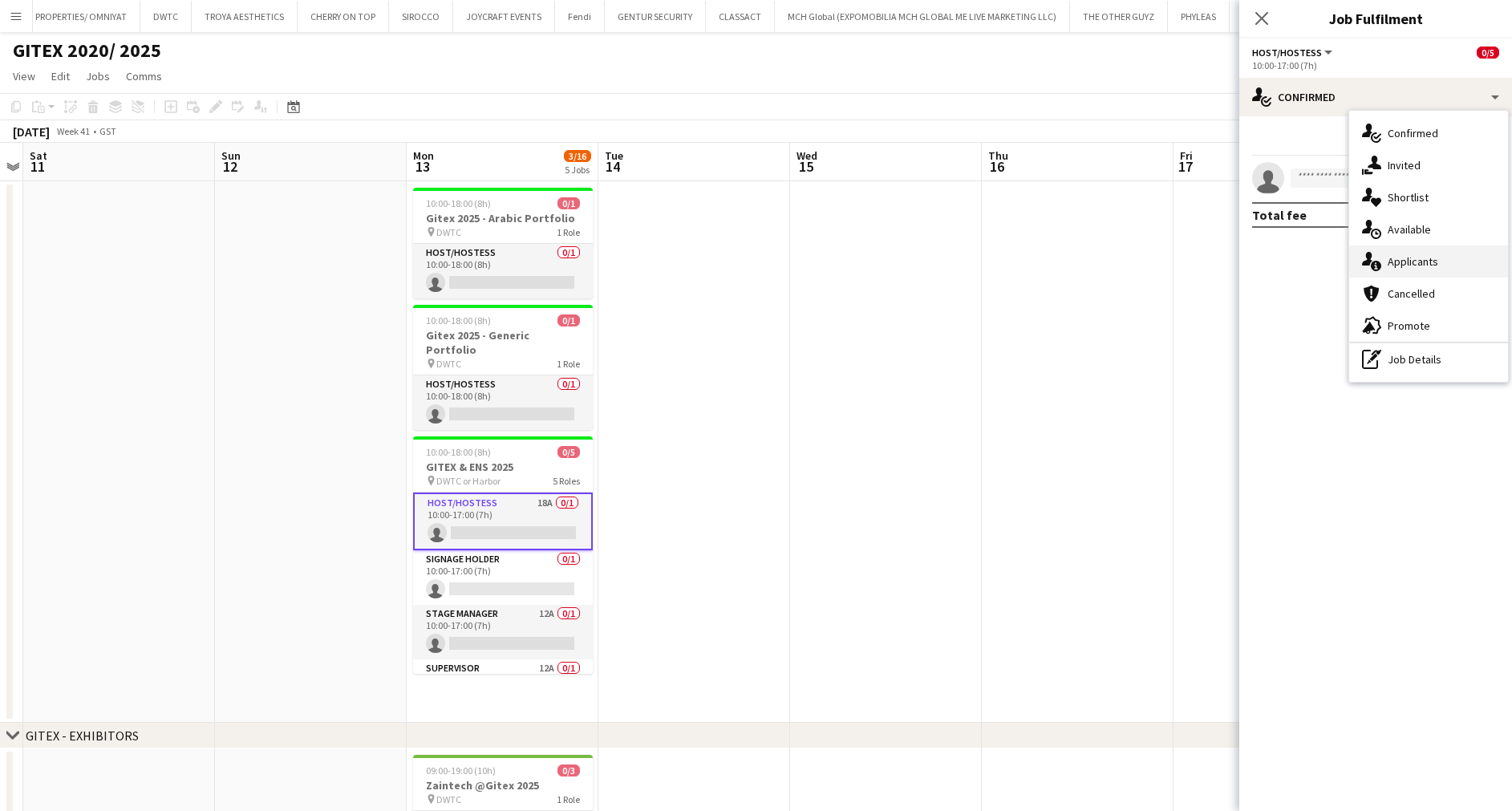
click at [1421, 262] on span "Applicants" at bounding box center [1414, 262] width 51 height 14
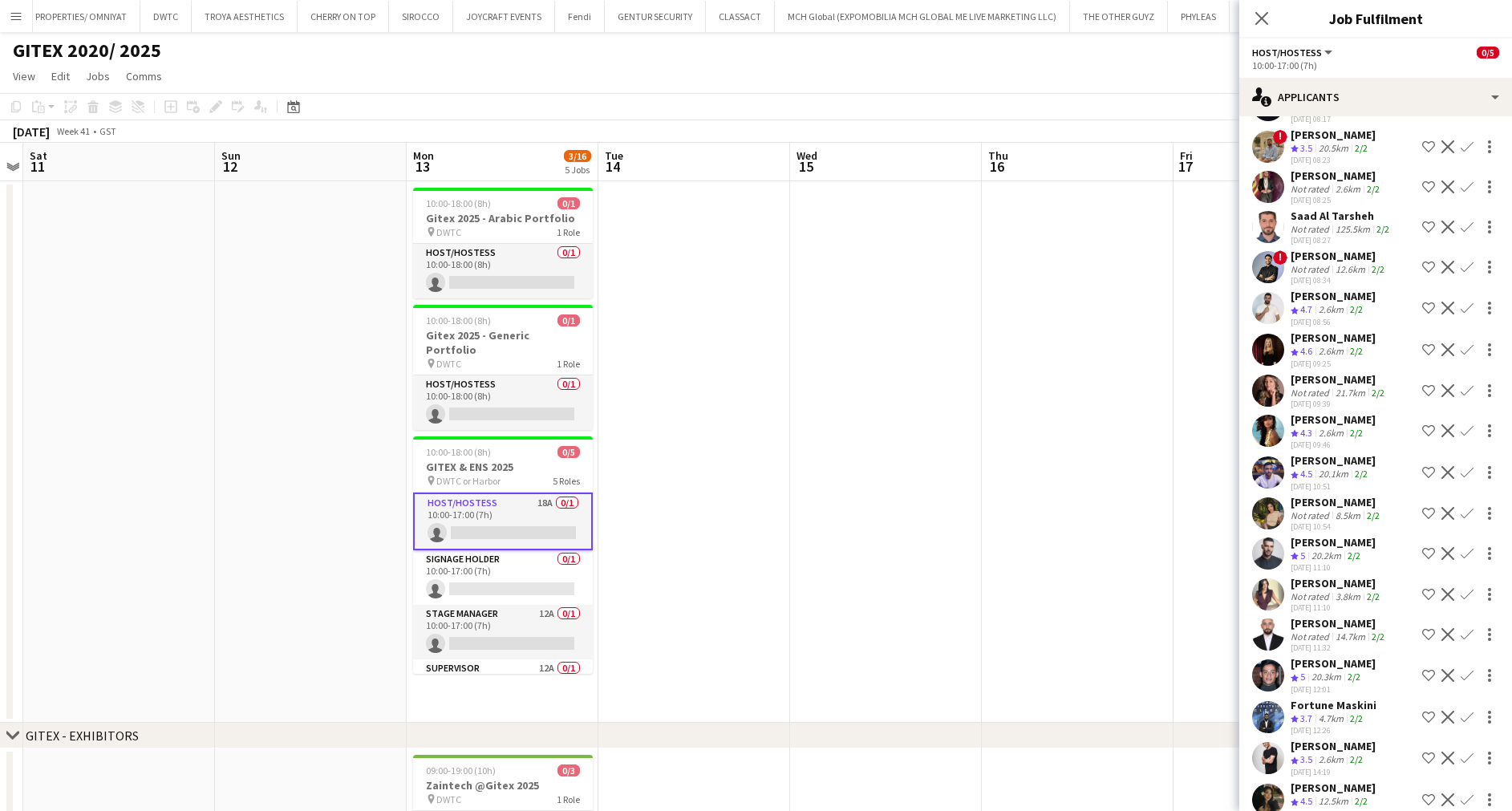
scroll to position [160, 0]
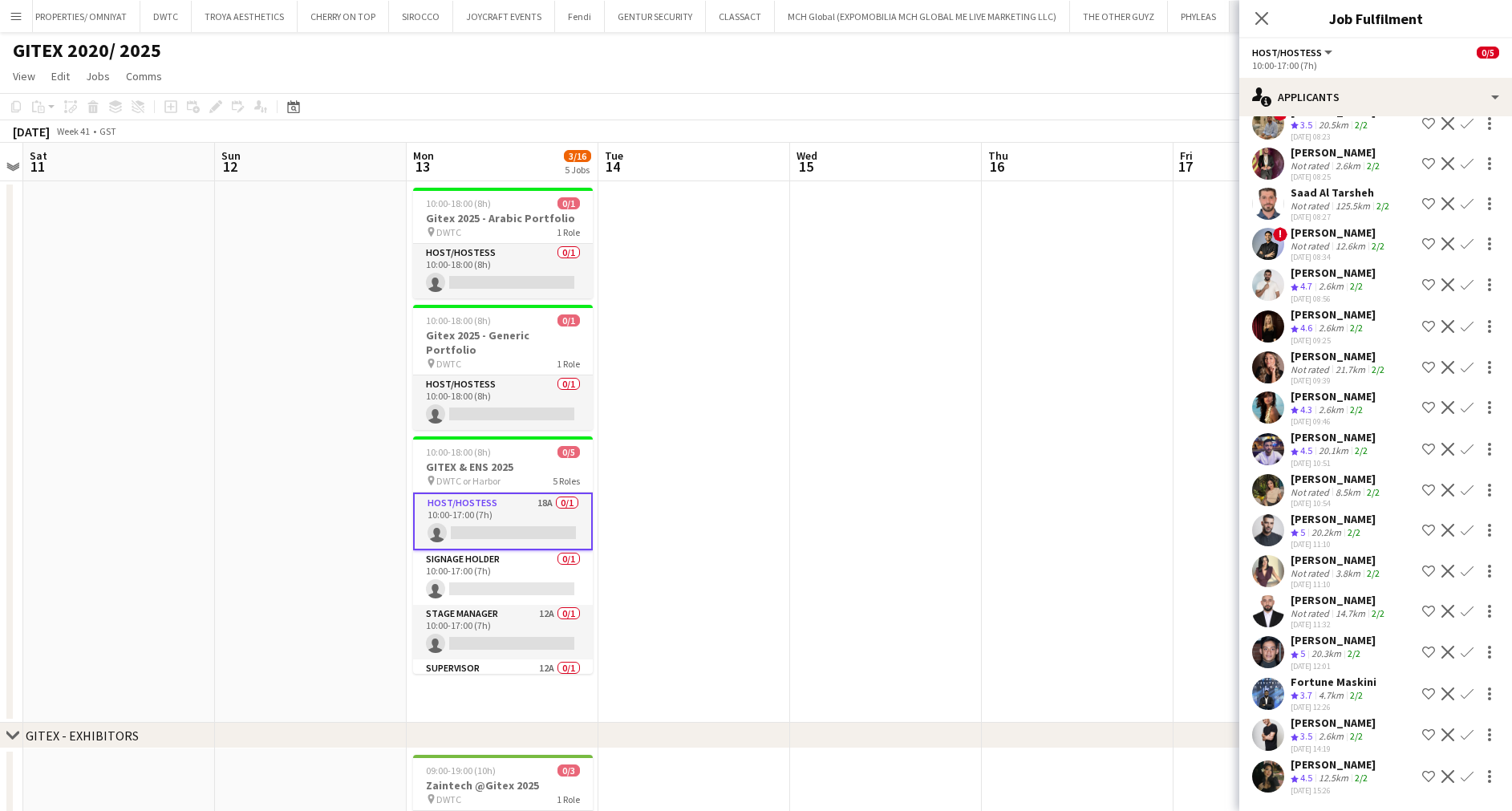
click at [1261, 18] on icon "Close pop-in" at bounding box center [1262, 18] width 13 height 13
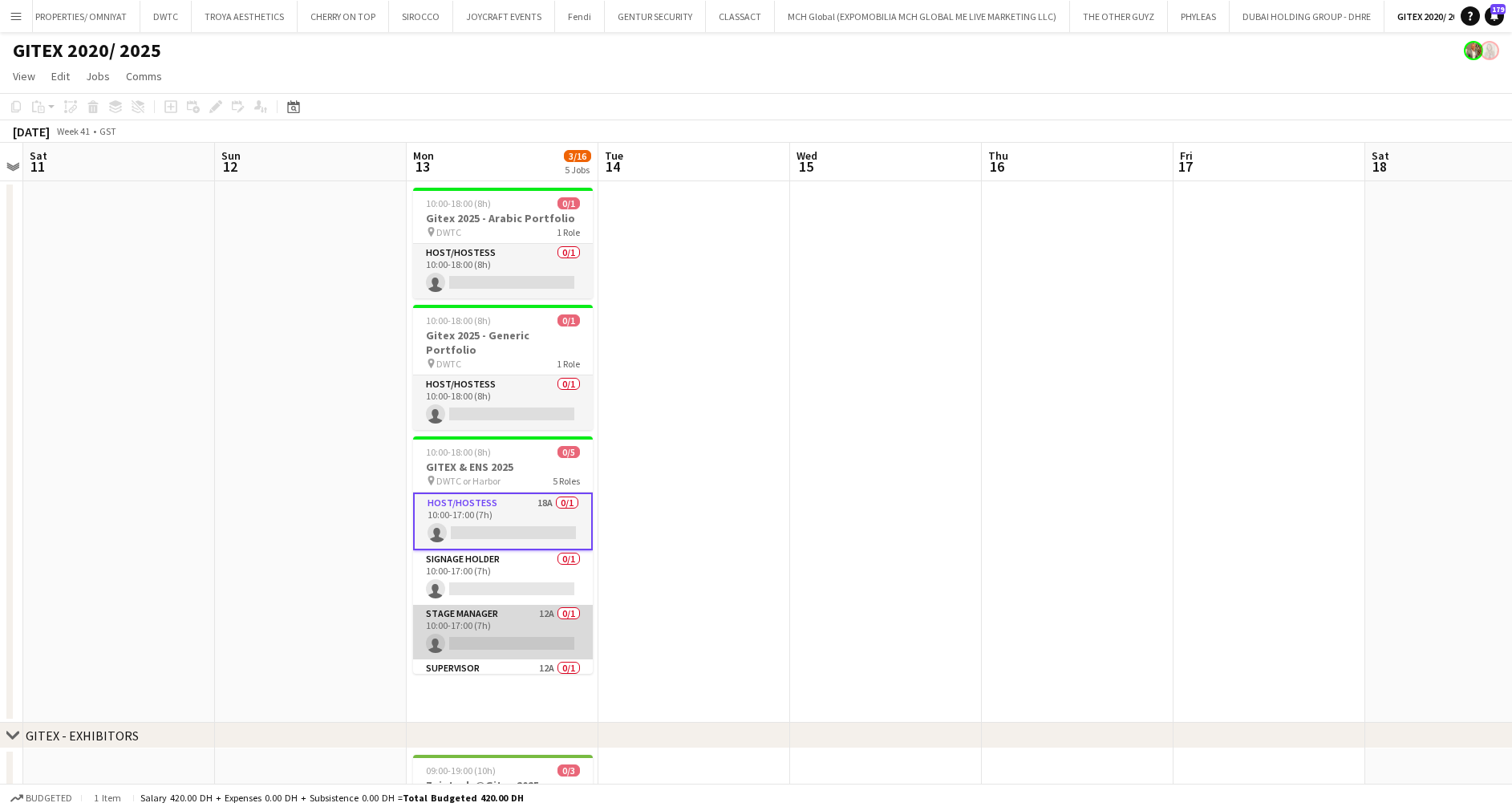
click at [512, 616] on app-card-role "Stage Manager 12A 0/1 10:00-17:00 (7h) single-neutral-actions" at bounding box center [503, 632] width 180 height 54
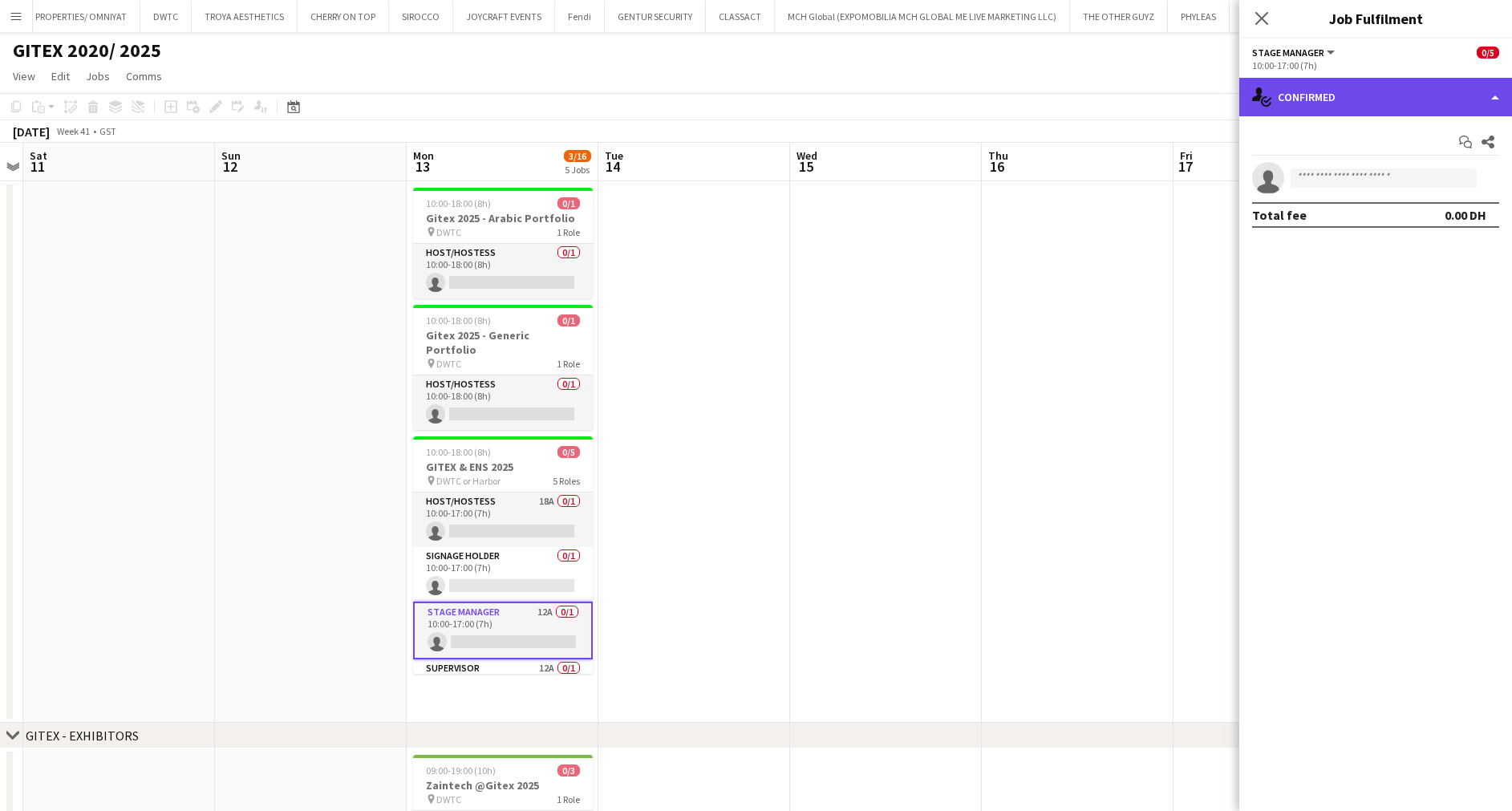
click at [1362, 101] on div "single-neutral-actions-check-2 Confirmed" at bounding box center [1376, 97] width 273 height 39
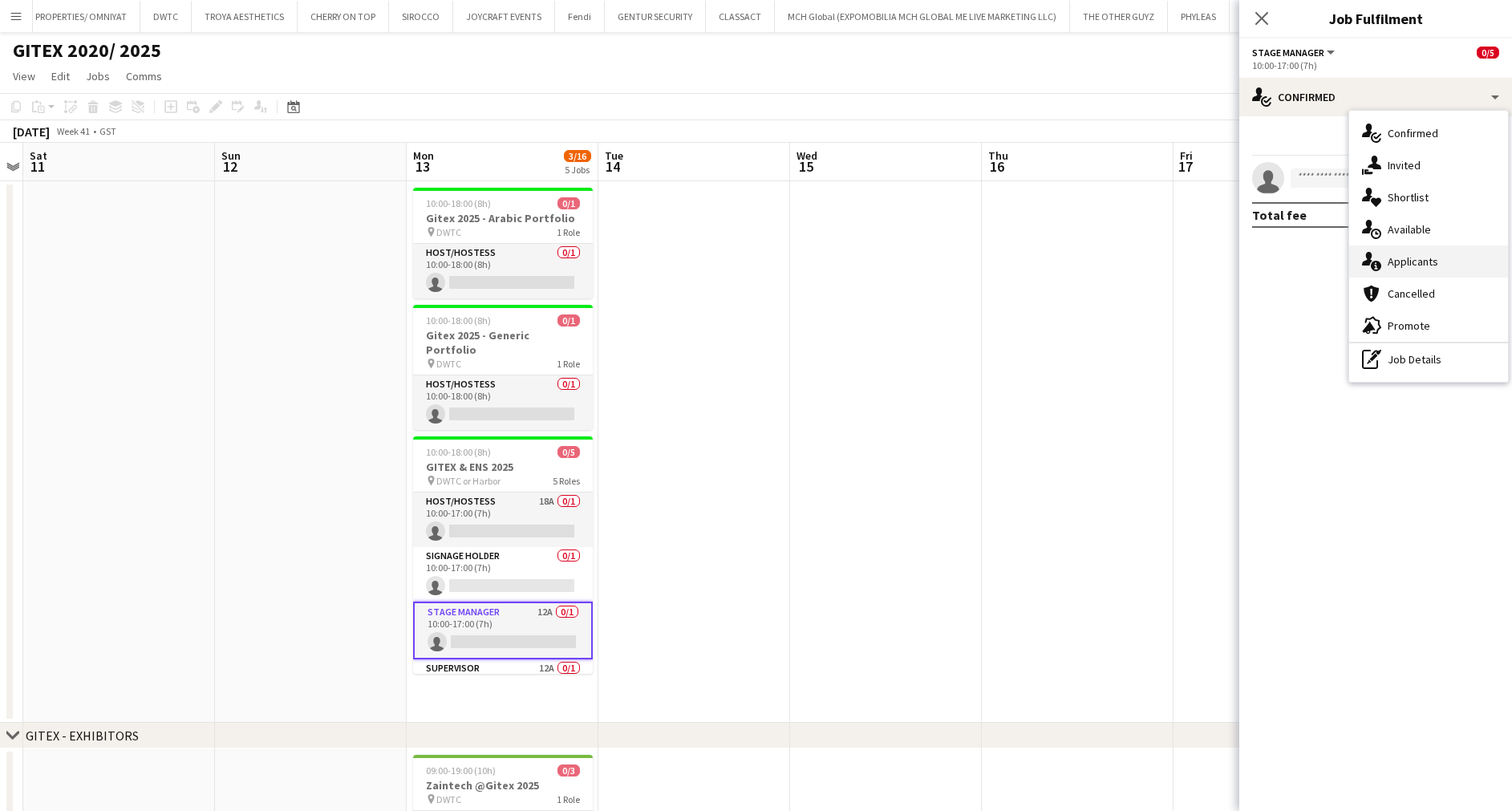
click at [1415, 265] on span "Applicants" at bounding box center [1414, 262] width 51 height 14
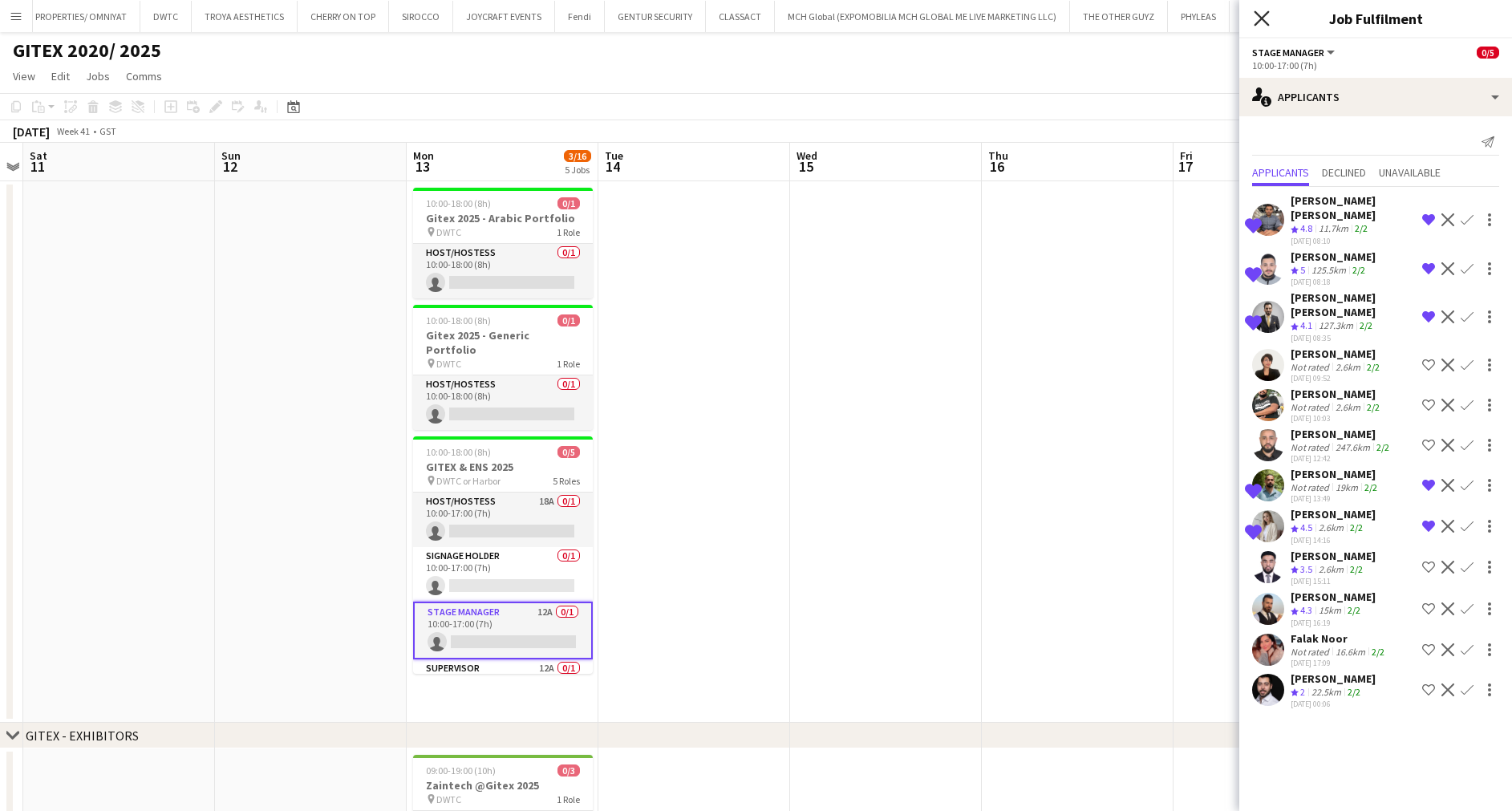
click at [1268, 16] on icon "Close pop-in" at bounding box center [1261, 18] width 15 height 15
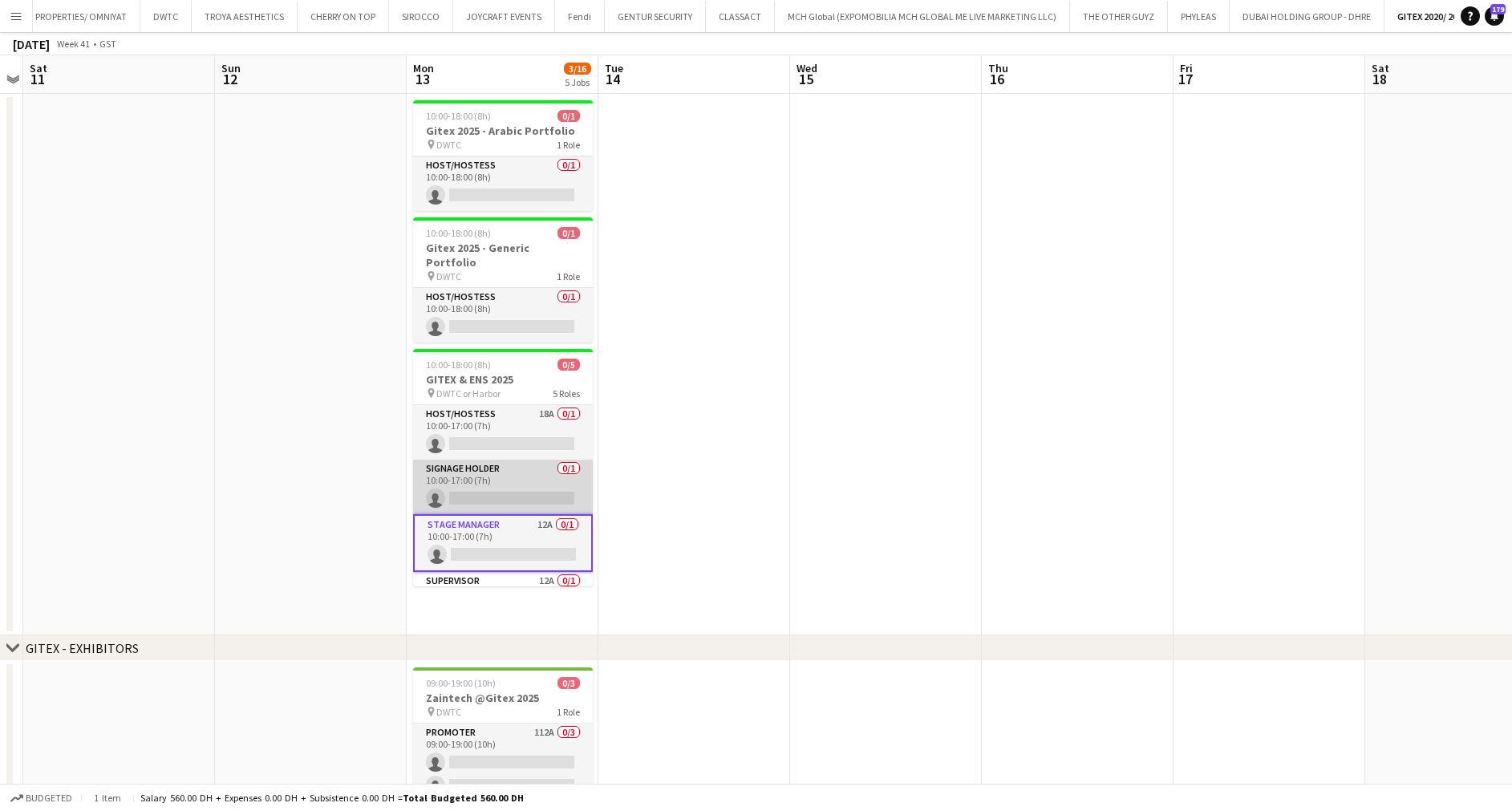
scroll to position [240, 0]
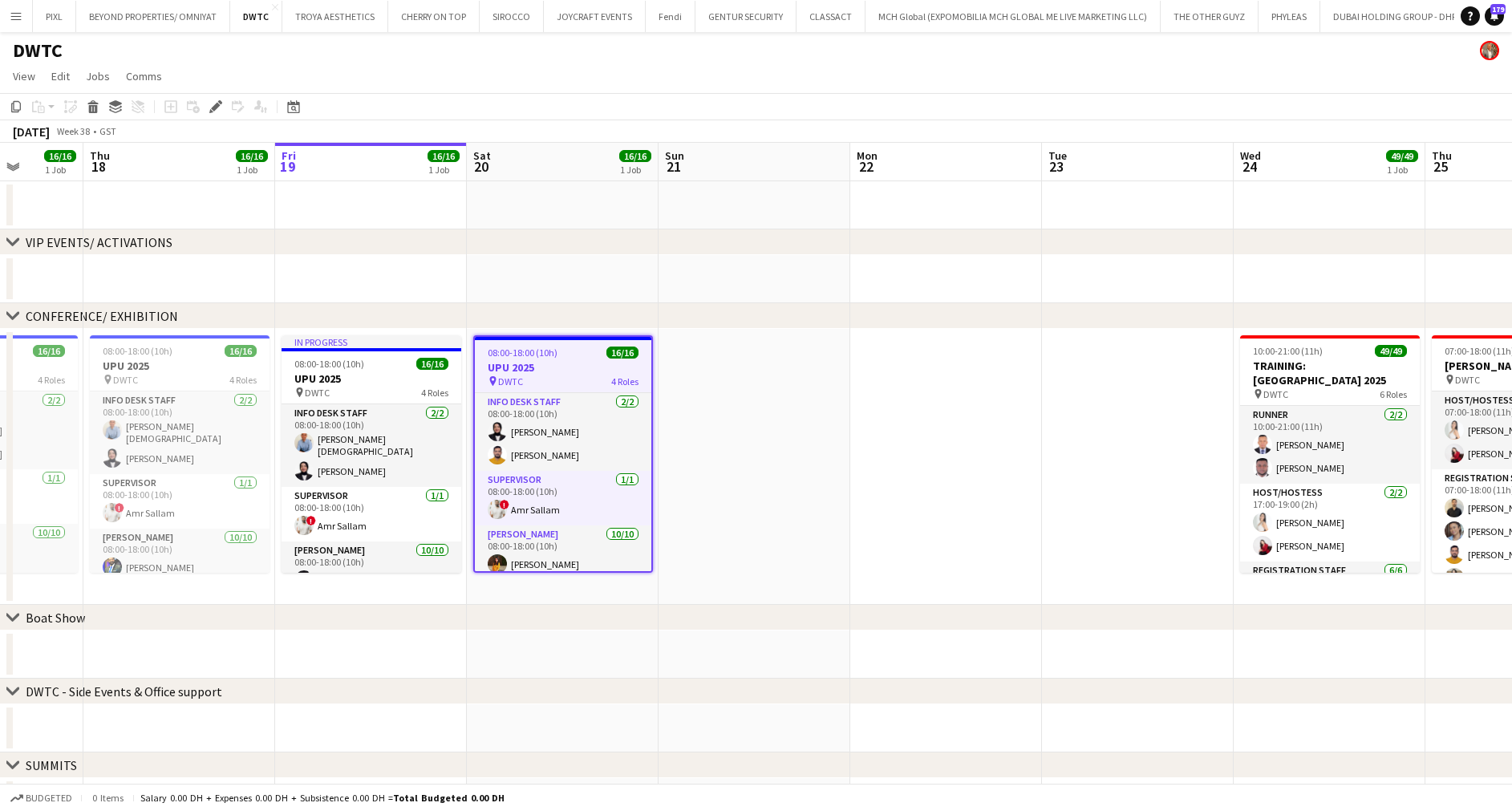
drag, startPoint x: 980, startPoint y: 470, endPoint x: 464, endPoint y: 469, distance: 516.0
click at [464, 469] on app-calendar-viewport "Mon 15 16/16 1 Job Tue 16 16/16 1 Job Wed 17 16/16 1 Job Thu 18 16/16 1 Job Fri…" at bounding box center [756, 595] width 1512 height 905
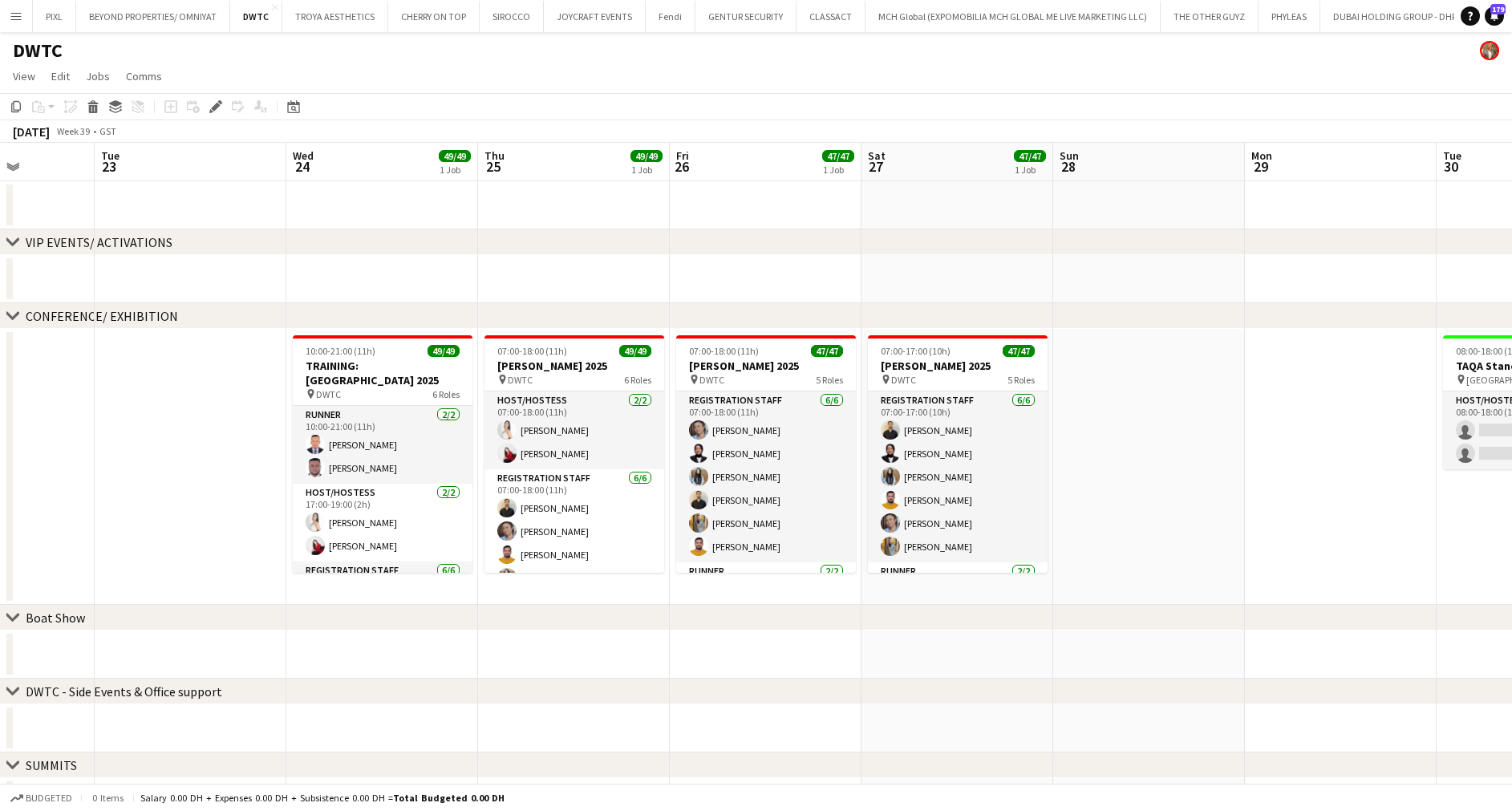
drag, startPoint x: 594, startPoint y: 421, endPoint x: 262, endPoint y: 422, distance: 332.0
click at [221, 422] on app-calendar-viewport "Sat 20 16/16 1 Job Sun 21 Mon 22 Tue 23 Wed 24 49/49 1 Job Thu 25 49/49 1 Job F…" at bounding box center [756, 595] width 1512 height 905
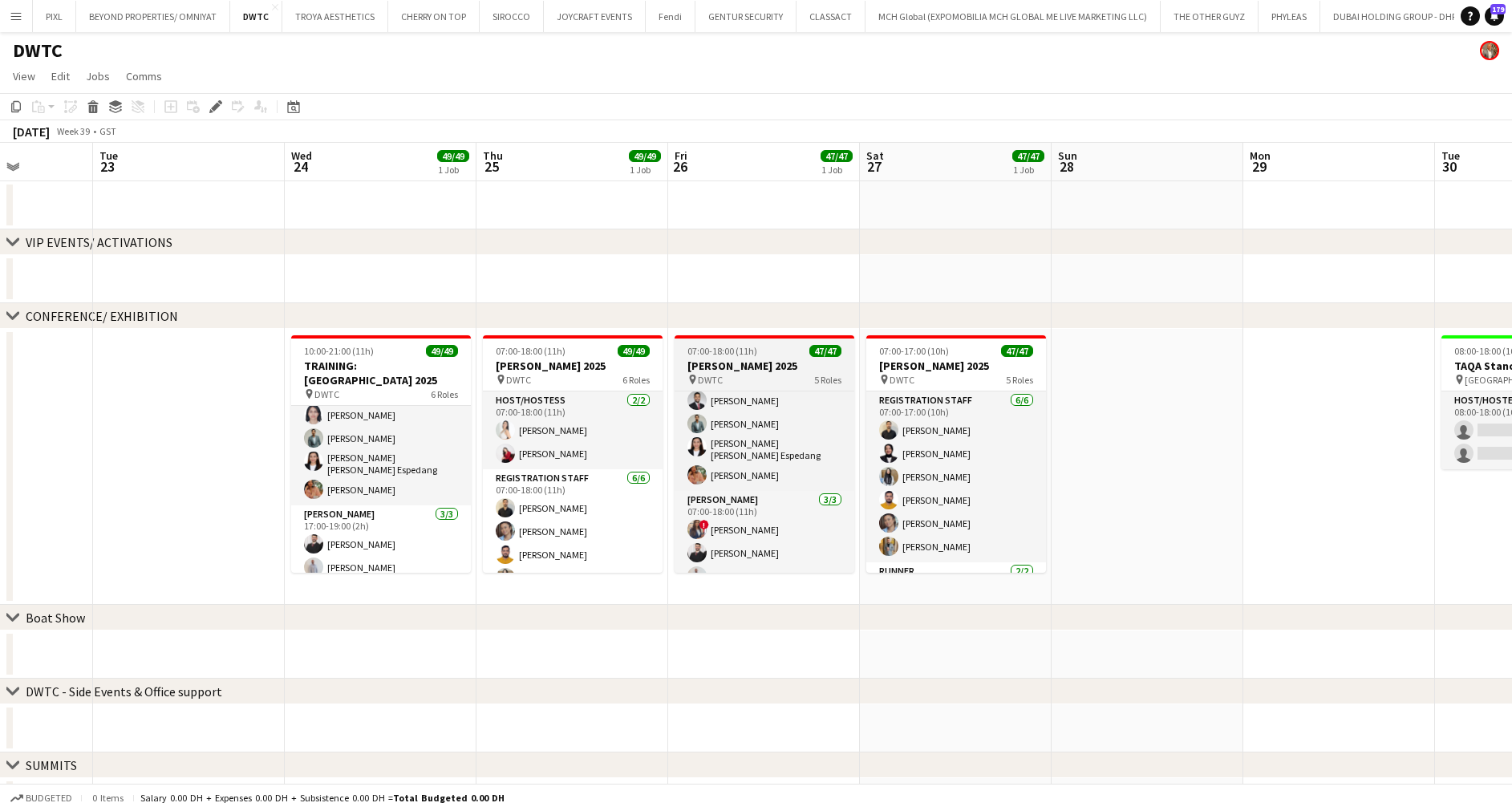
scroll to position [1020, 0]
